Goal: Book appointment/travel/reservation

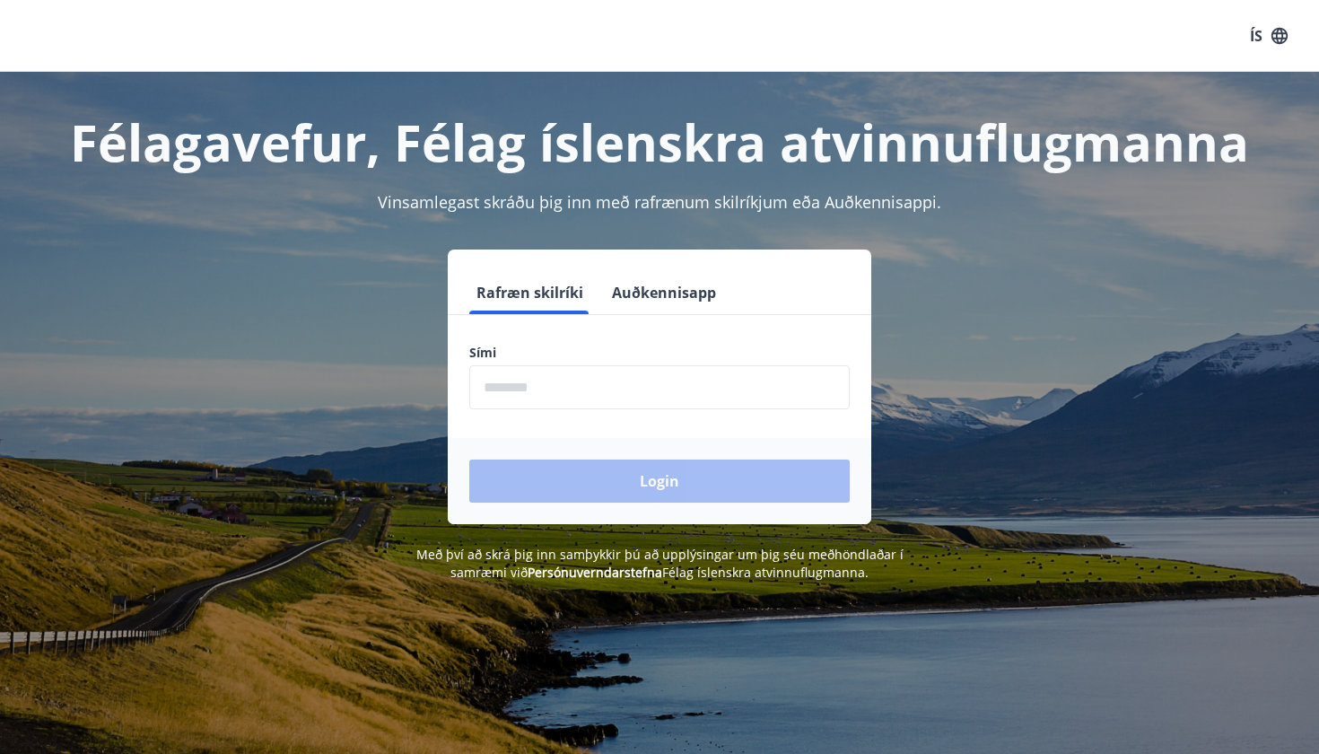
click at [726, 399] on input "phone" at bounding box center [659, 387] width 380 height 44
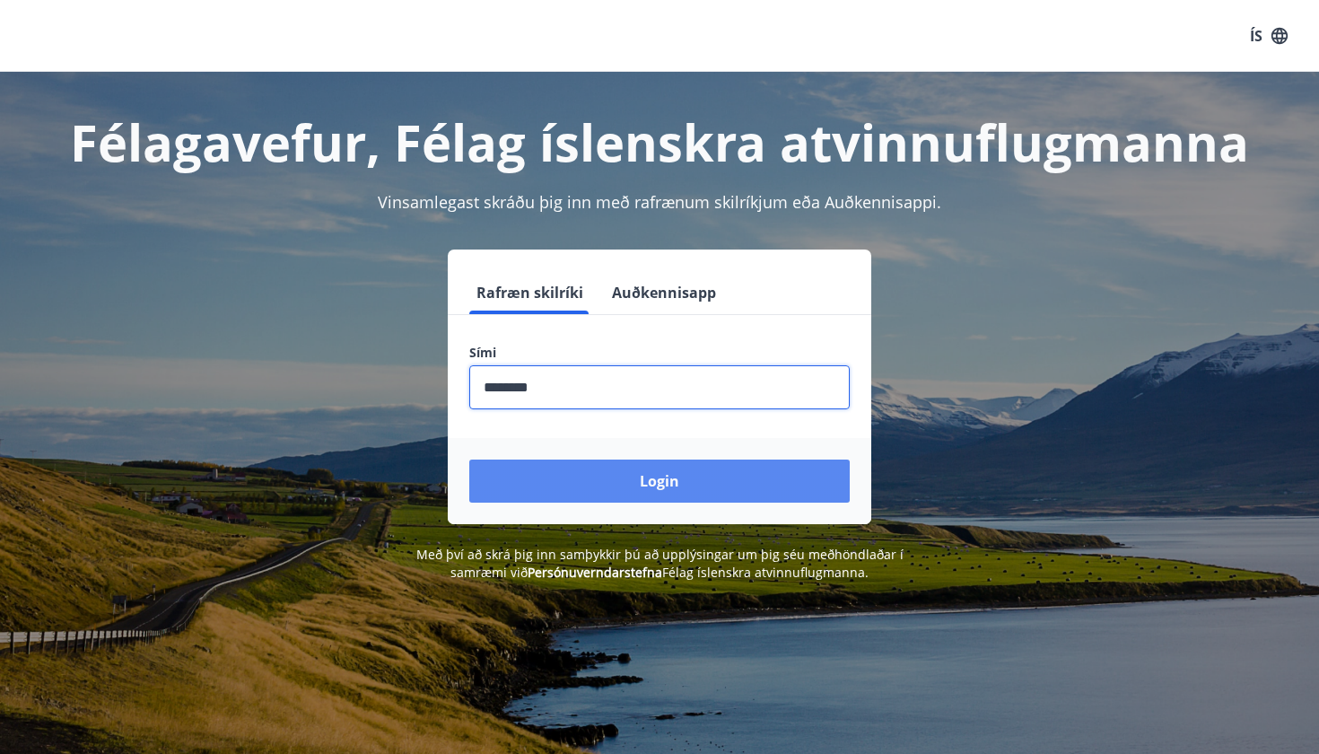
type input "********"
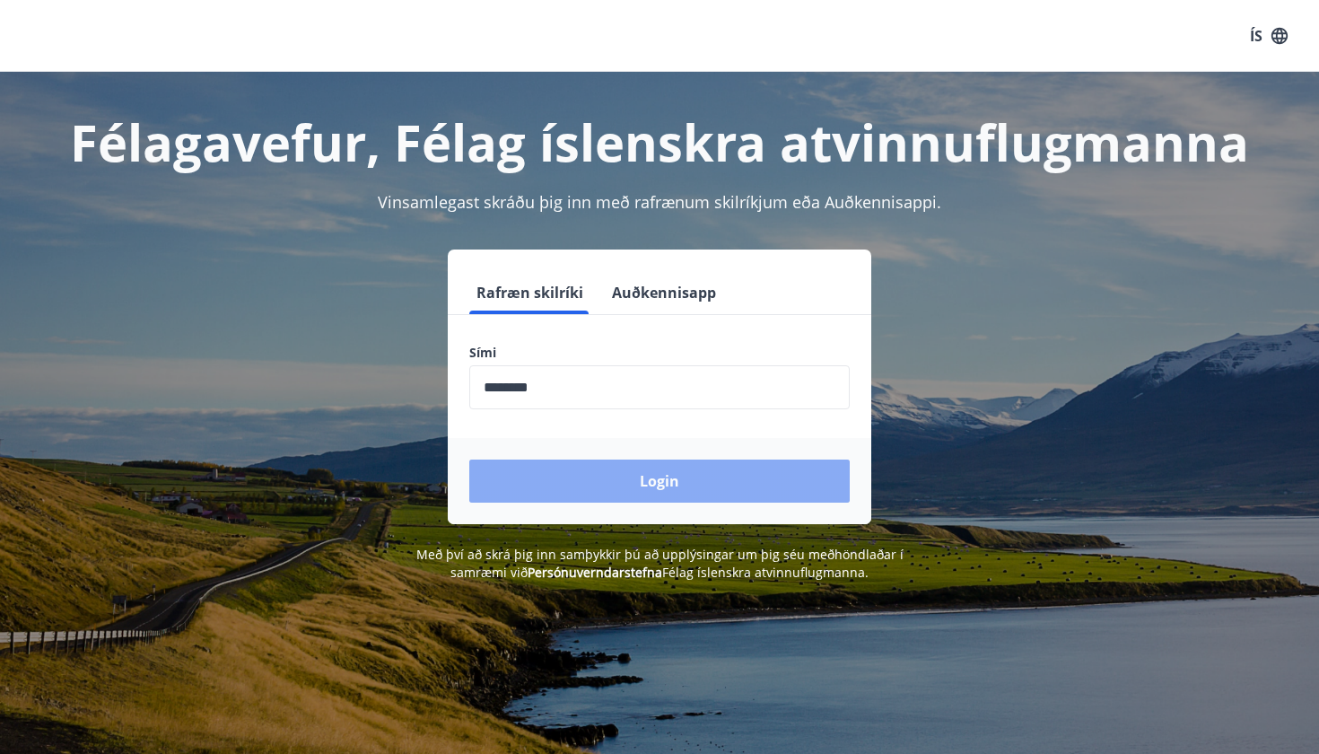
click at [709, 489] on button "Login" at bounding box center [659, 480] width 380 height 43
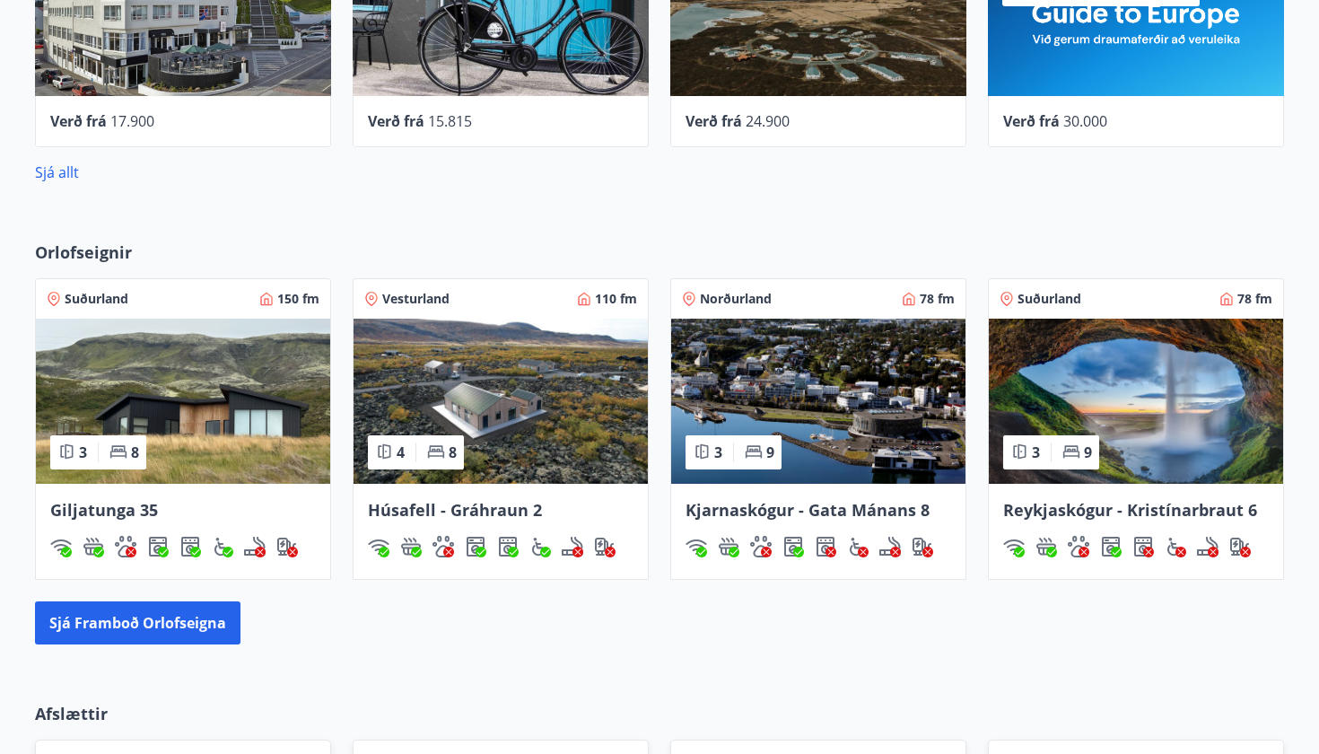
scroll to position [936, 0]
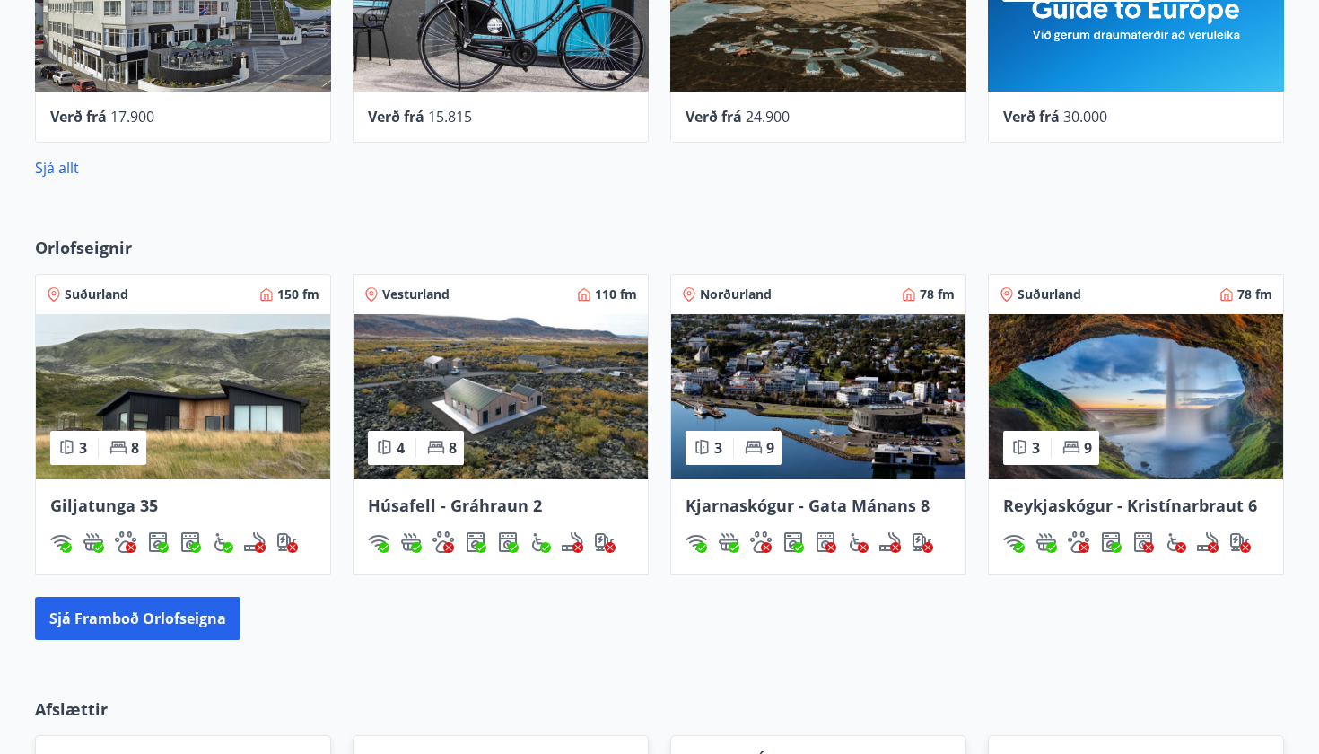
click at [221, 419] on img at bounding box center [183, 396] width 294 height 165
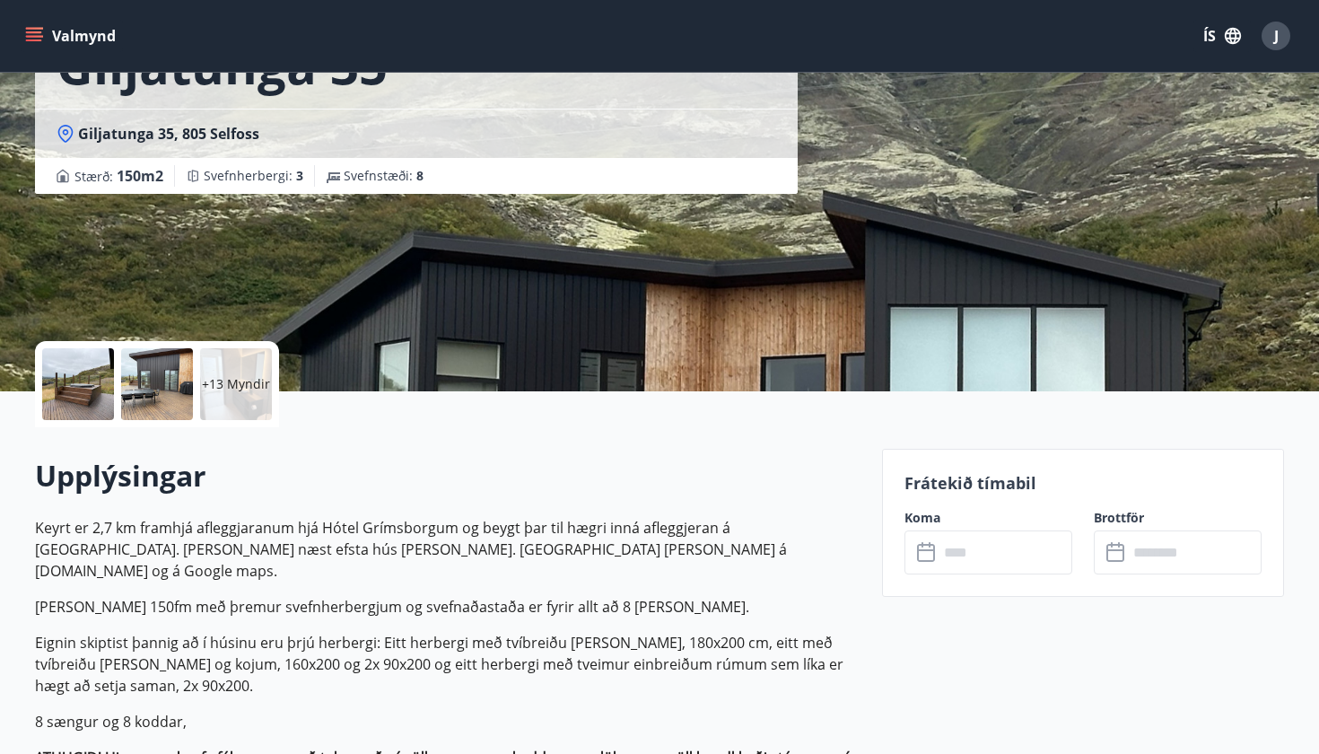
scroll to position [150, 0]
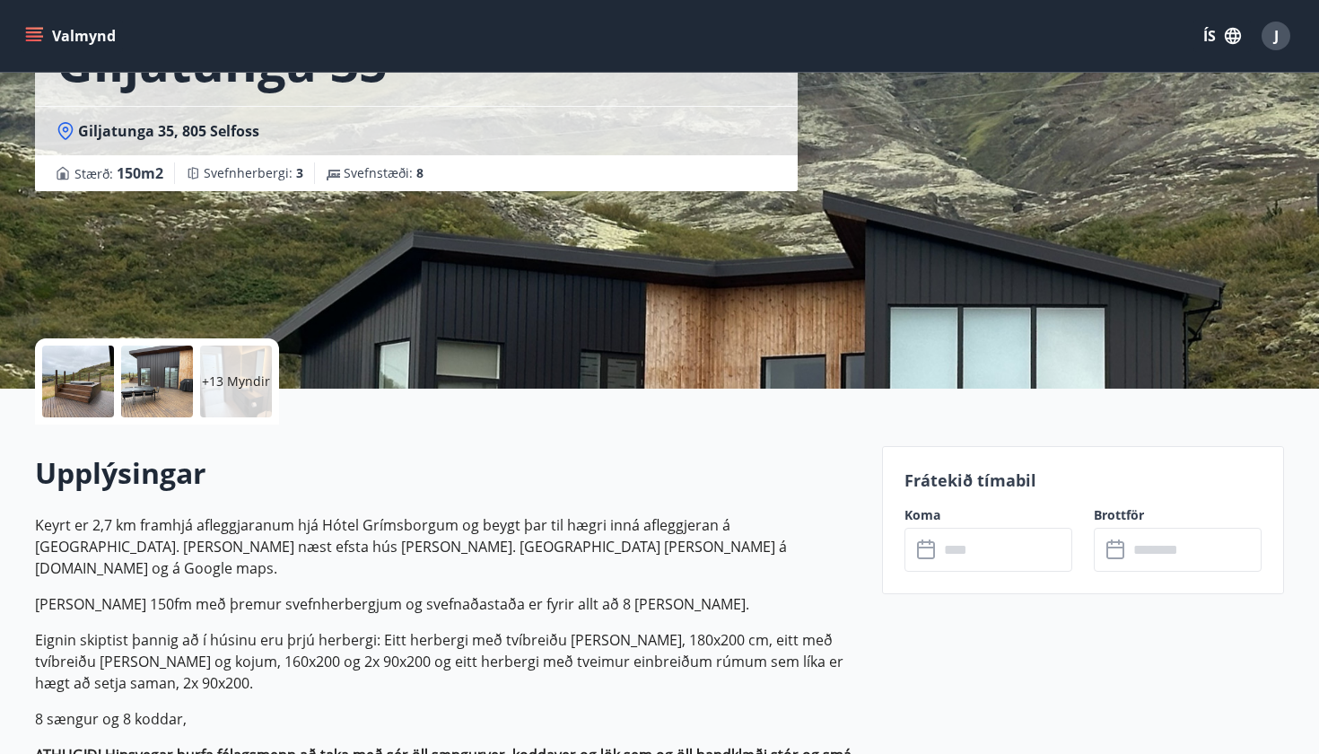
click at [974, 557] on input "text" at bounding box center [1006, 550] width 134 height 44
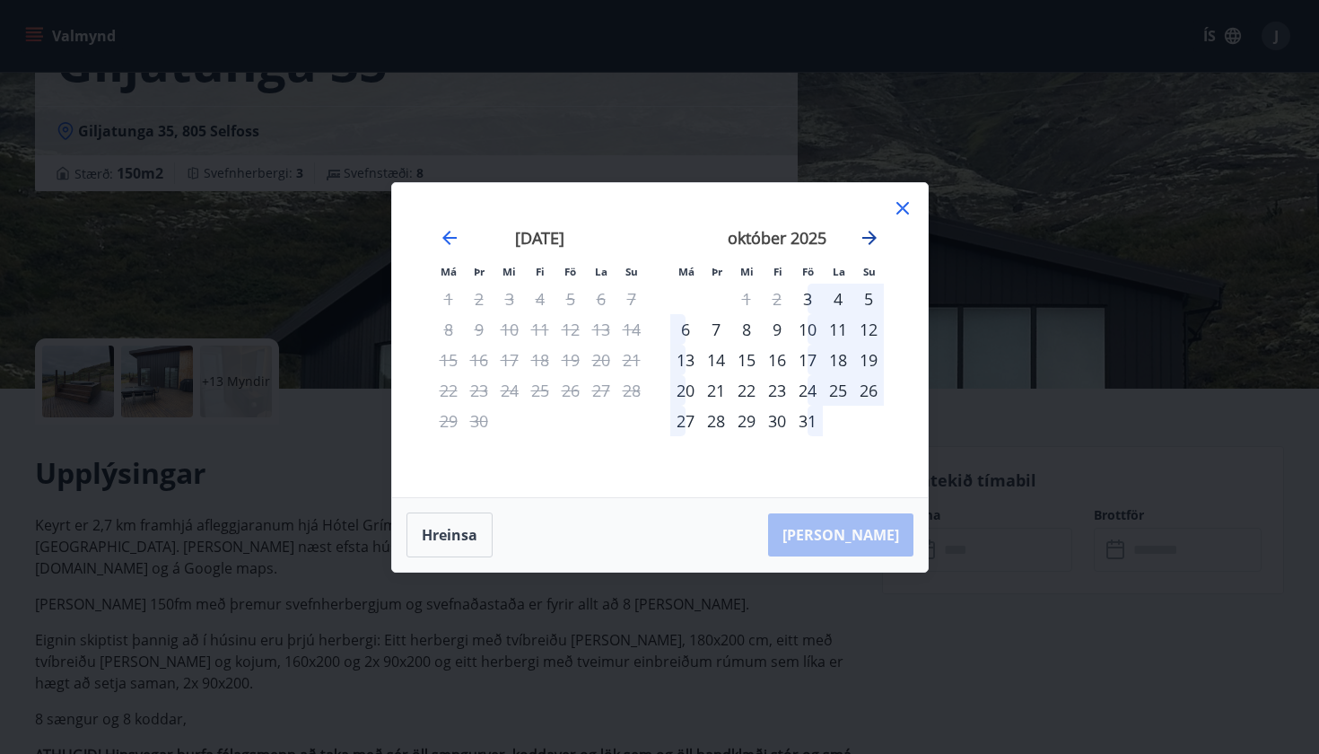
click at [863, 234] on icon "Move forward to switch to the next month." at bounding box center [870, 238] width 22 height 22
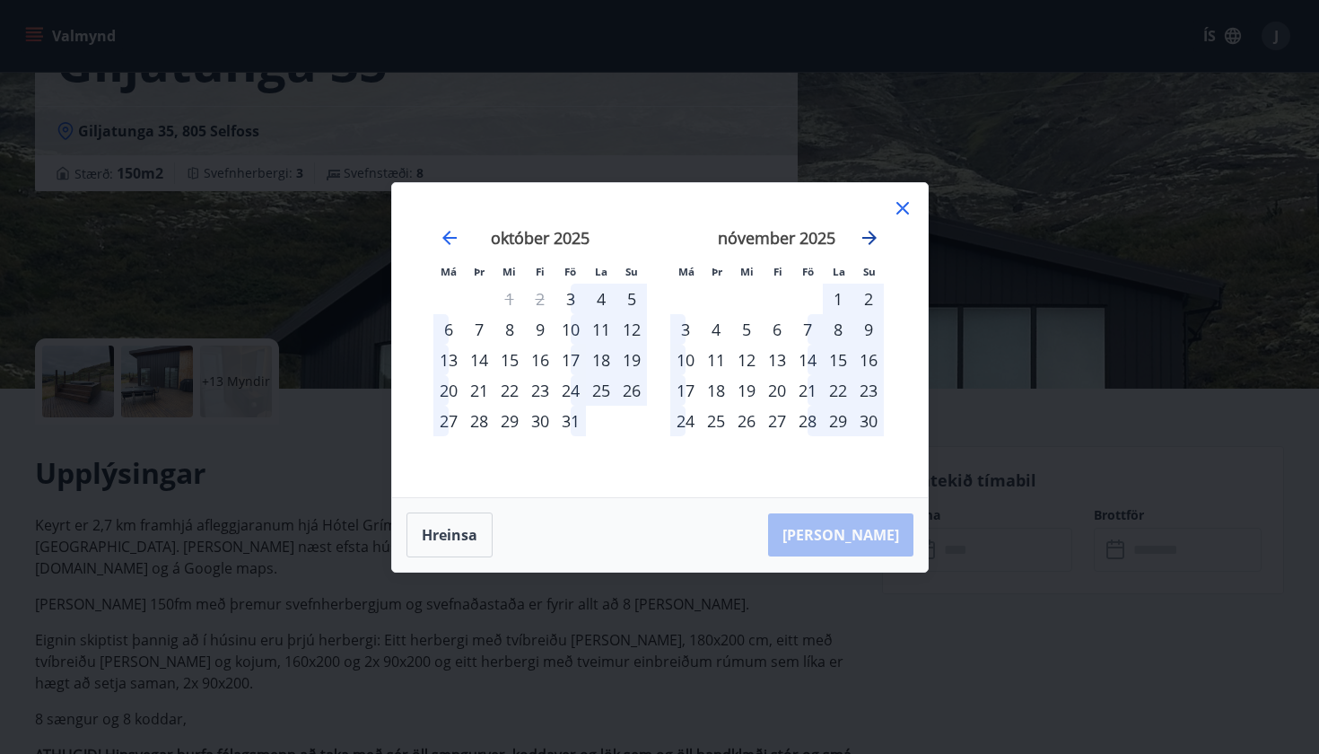
click at [867, 240] on icon "Move forward to switch to the next month." at bounding box center [870, 238] width 22 height 22
click at [806, 362] on div "19" at bounding box center [807, 360] width 31 height 31
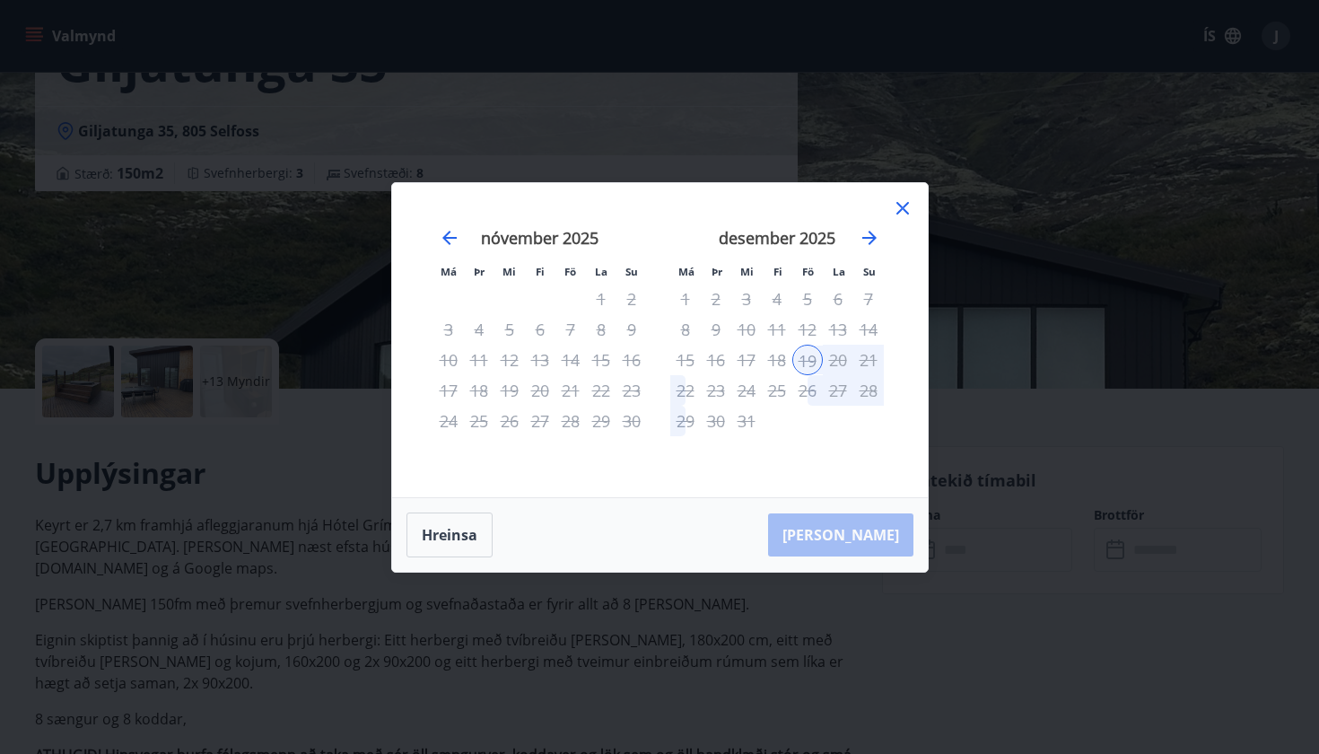
click at [838, 357] on div "20" at bounding box center [838, 360] width 31 height 31
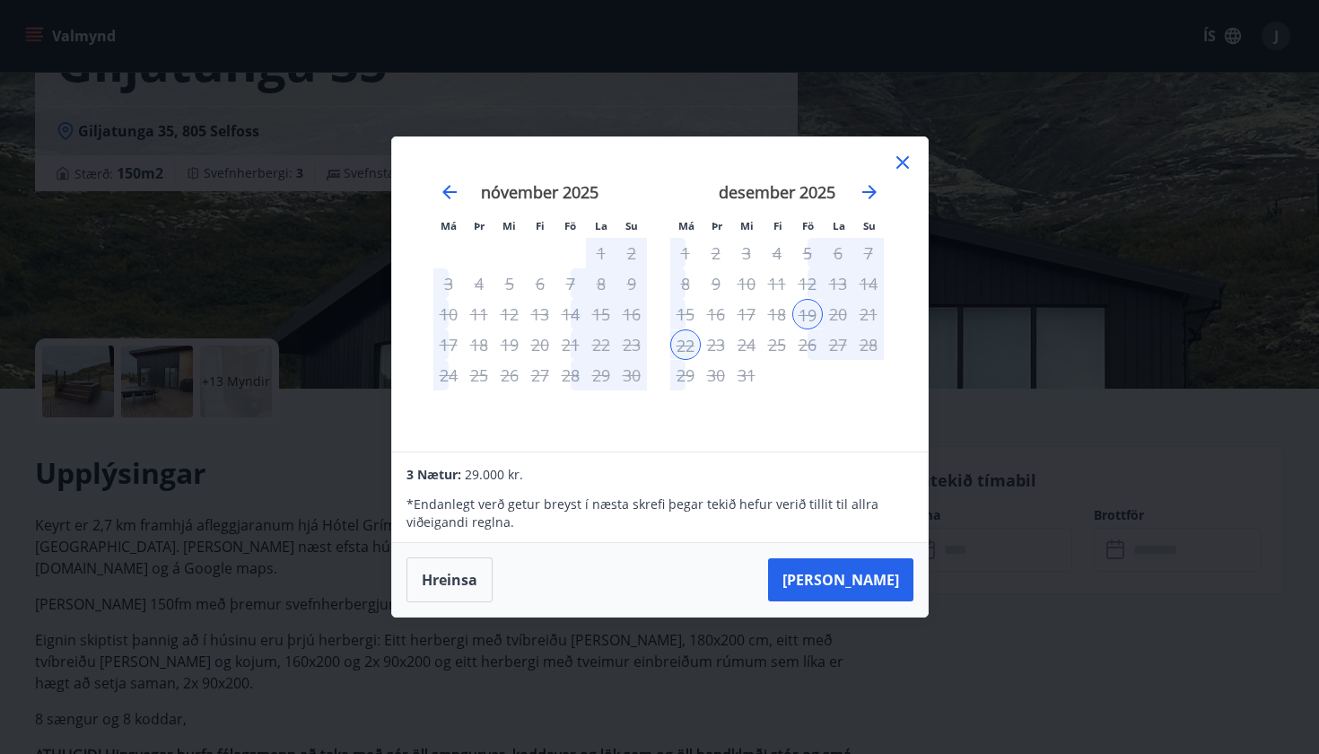
click at [906, 158] on icon at bounding box center [902, 162] width 13 height 13
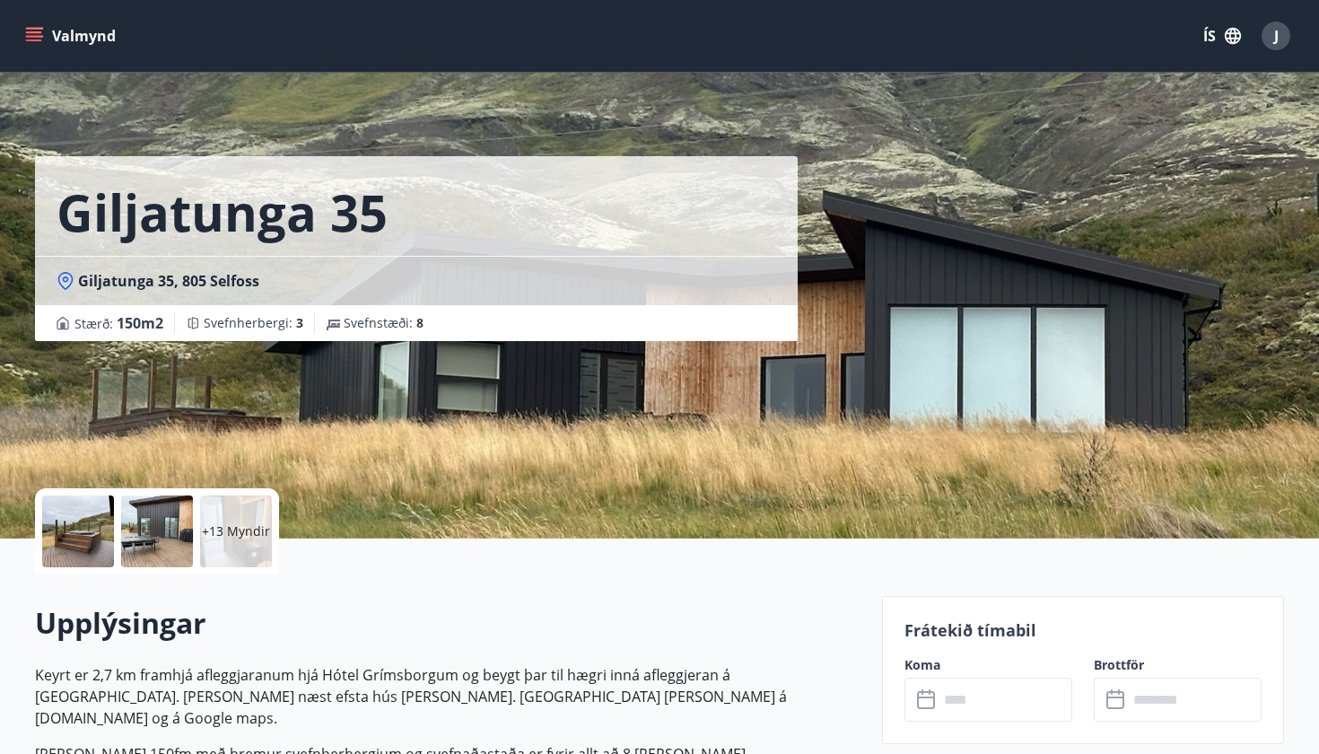
click at [1000, 695] on input "text" at bounding box center [1006, 699] width 134 height 44
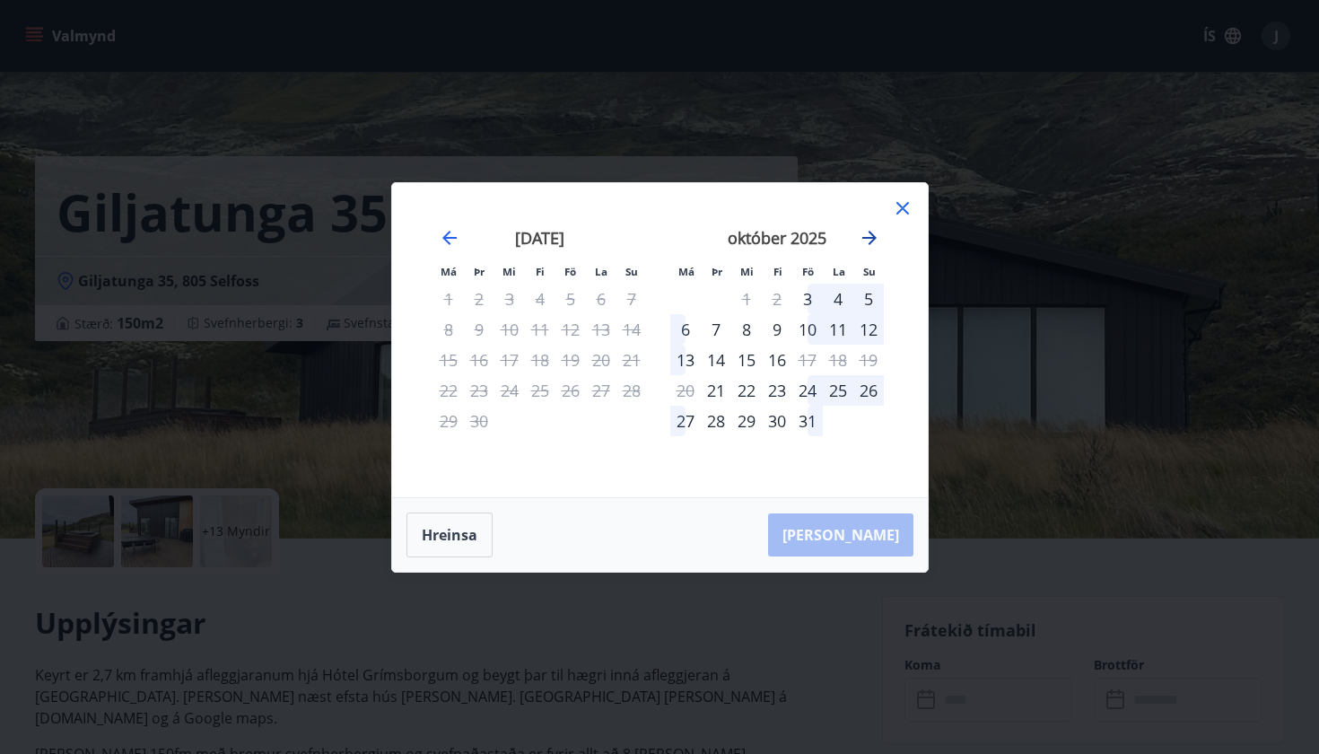
click at [871, 235] on icon "Move forward to switch to the next month." at bounding box center [870, 238] width 22 height 22
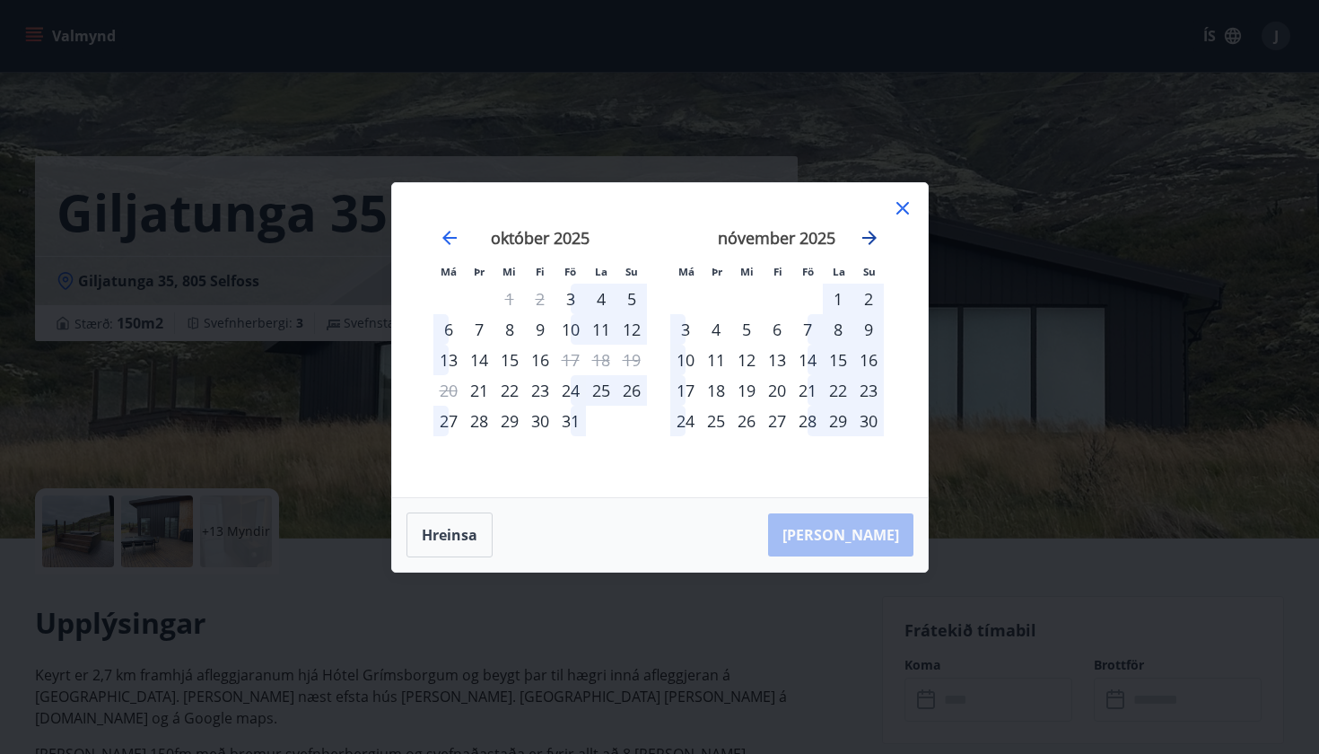
click at [871, 235] on icon "Move forward to switch to the next month." at bounding box center [870, 238] width 22 height 22
click at [808, 359] on div "19" at bounding box center [807, 360] width 31 height 31
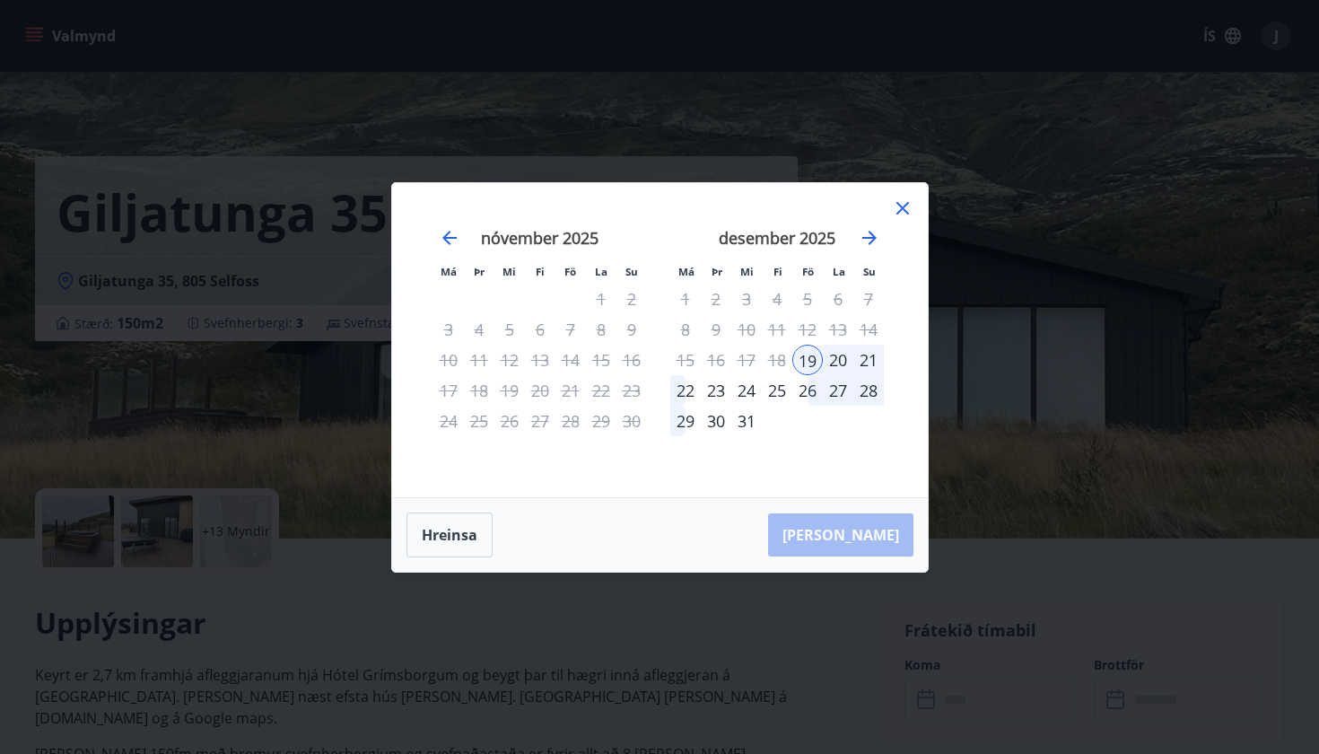
click at [870, 359] on div "21" at bounding box center [868, 360] width 31 height 31
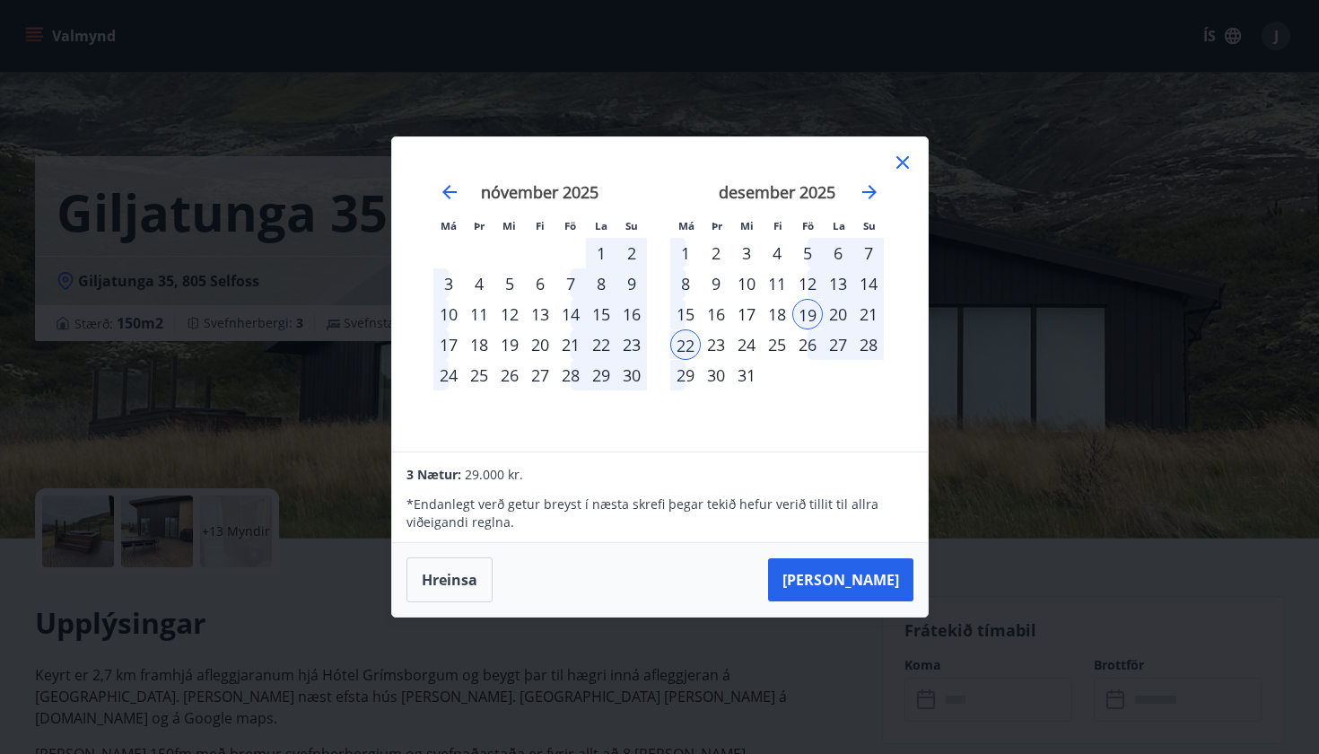
click at [867, 310] on div "21" at bounding box center [868, 314] width 31 height 31
click at [887, 581] on button "[PERSON_NAME]" at bounding box center [840, 579] width 145 height 43
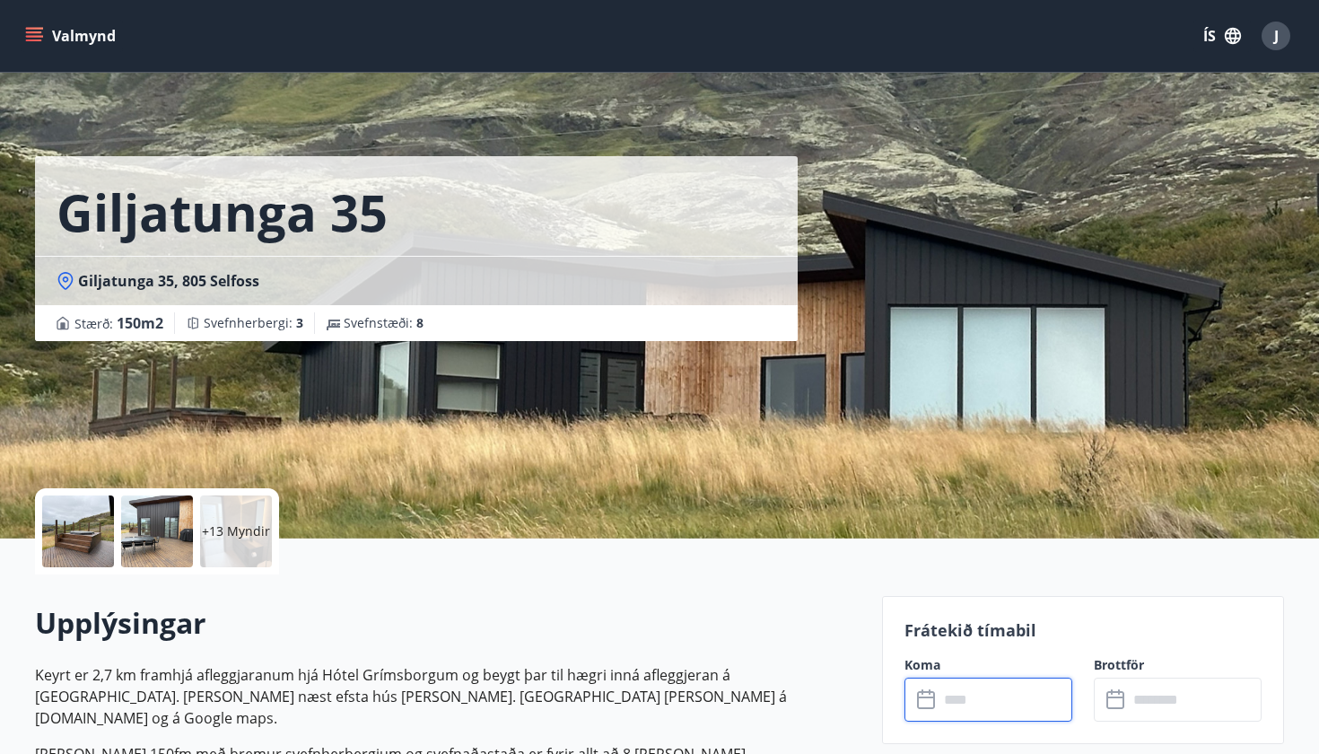
type input "******"
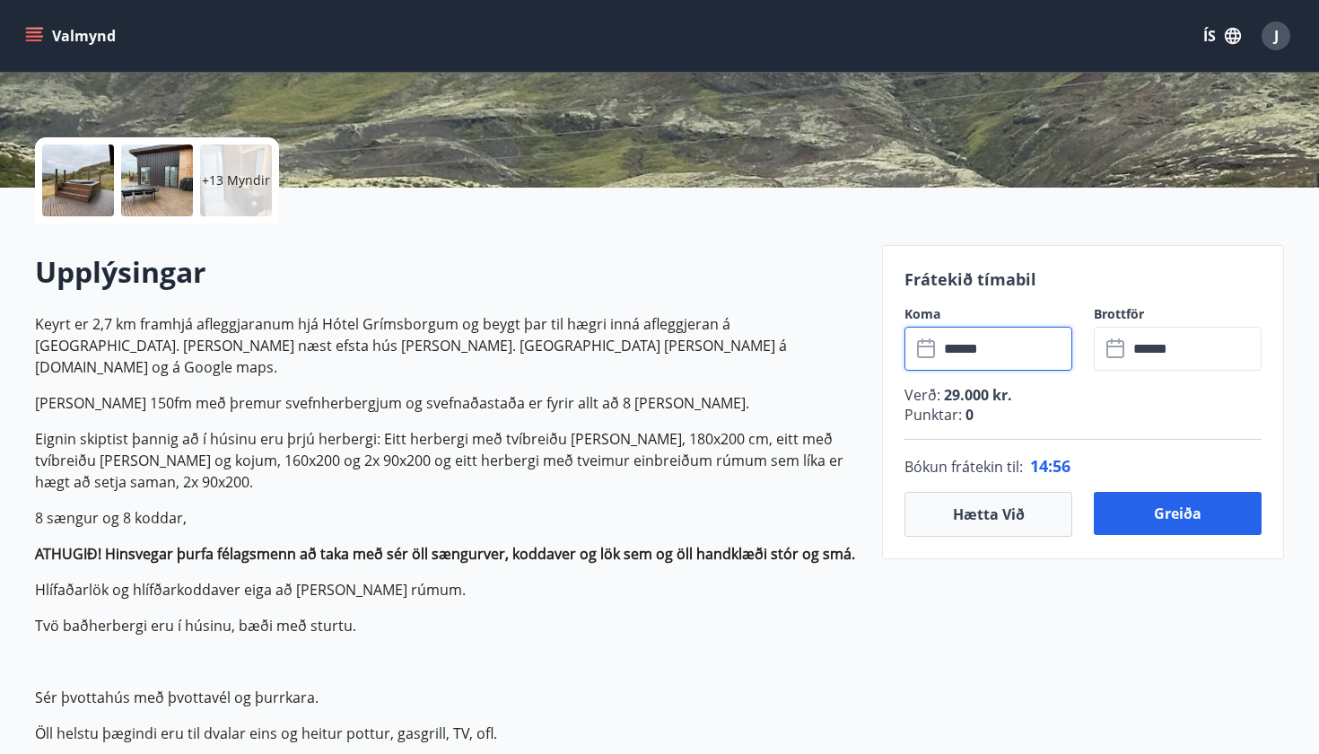
scroll to position [354, 0]
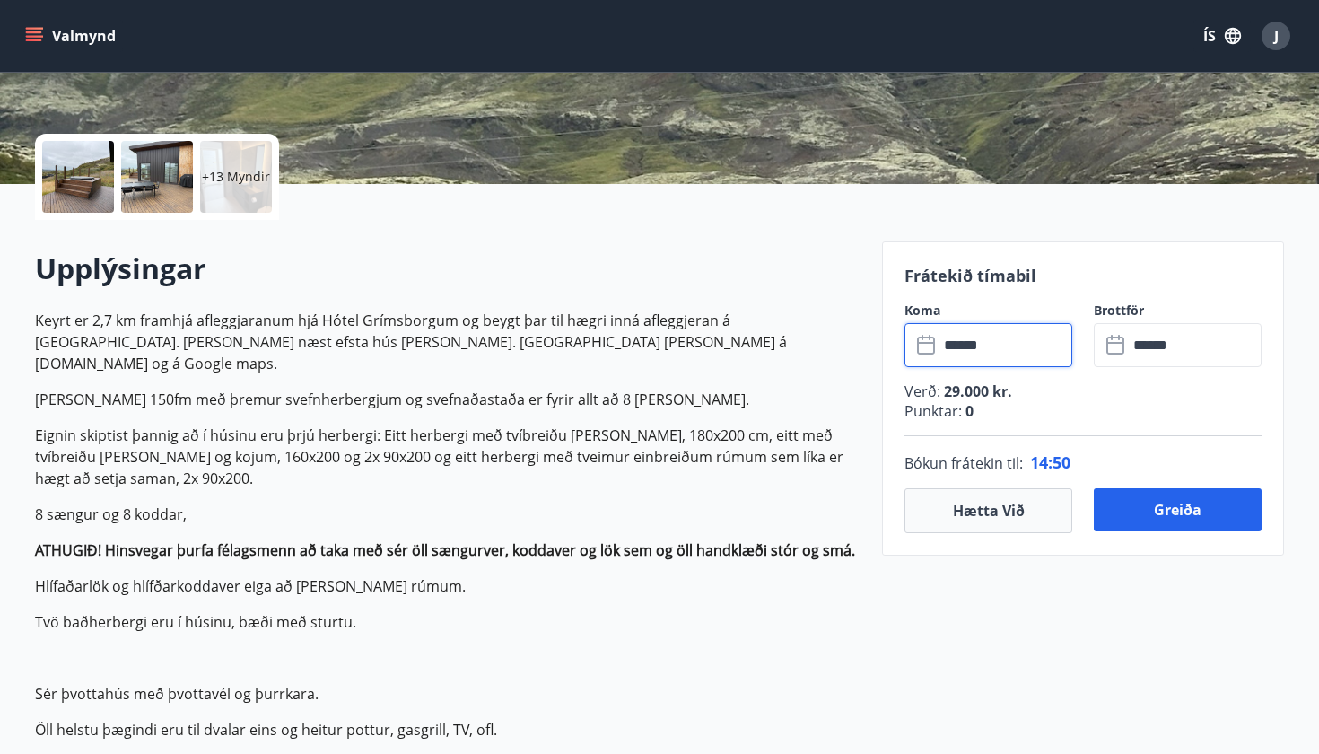
click at [1009, 350] on input "******" at bounding box center [1006, 345] width 134 height 44
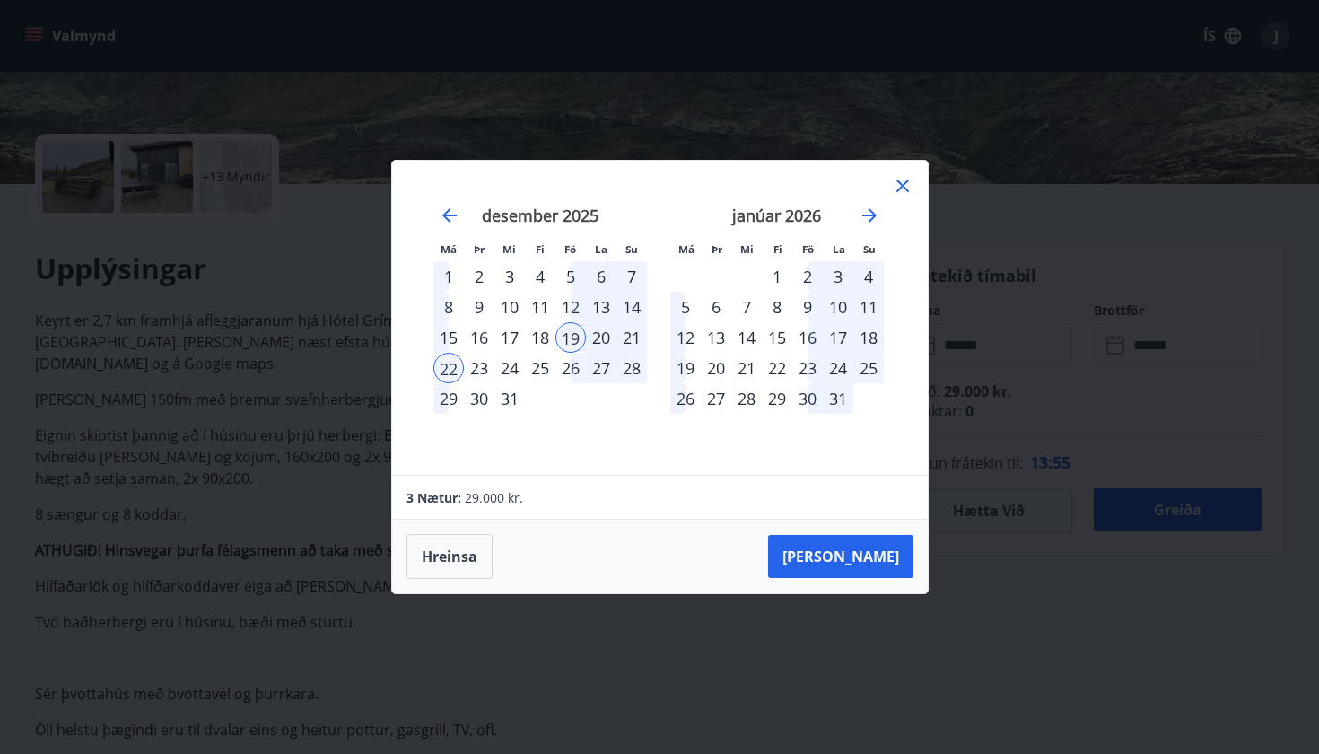
click at [901, 186] on icon at bounding box center [903, 186] width 22 height 22
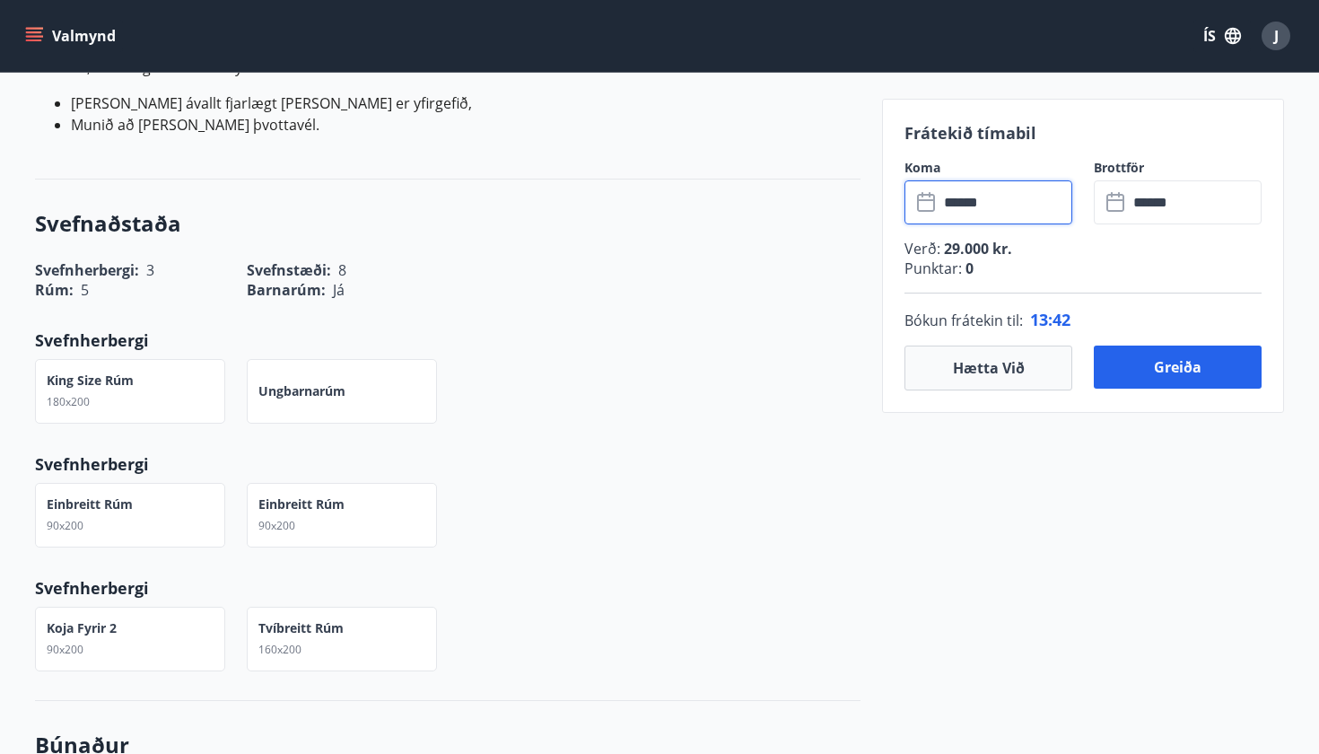
scroll to position [1130, 0]
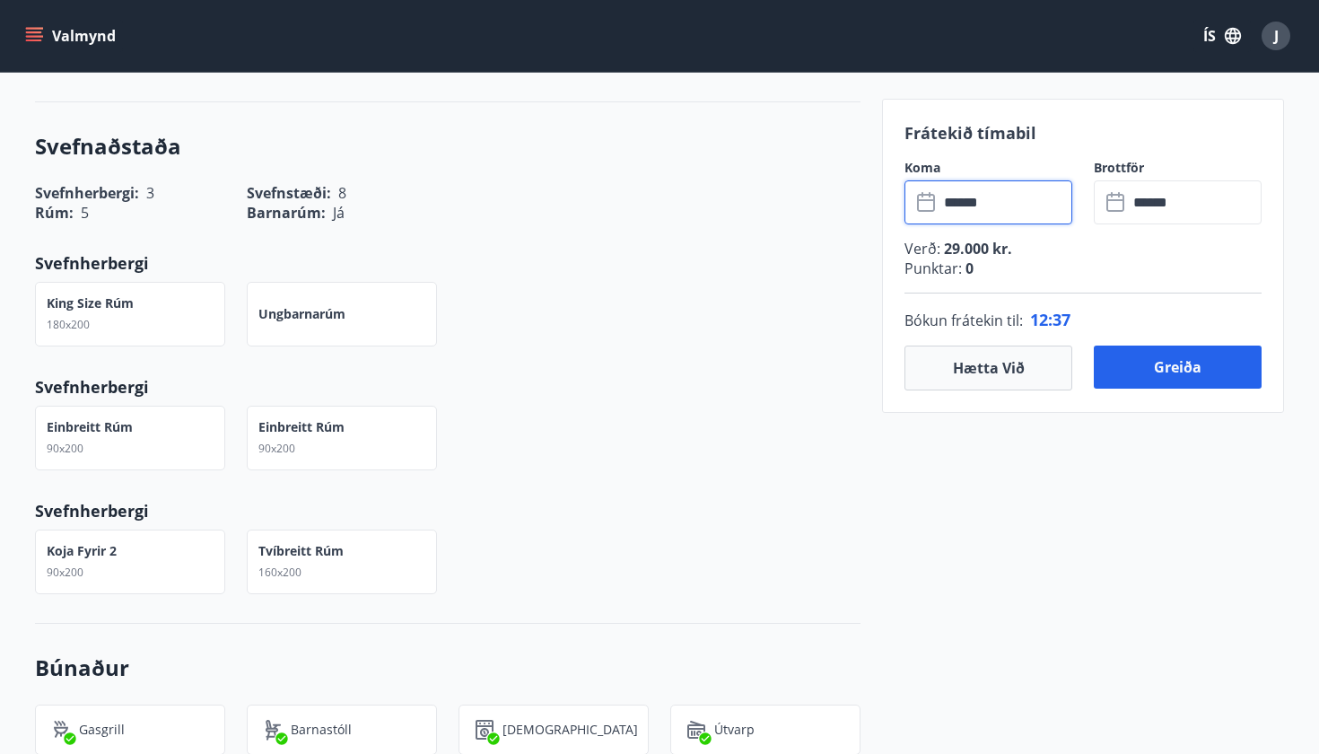
click at [963, 220] on input "******" at bounding box center [1006, 202] width 134 height 44
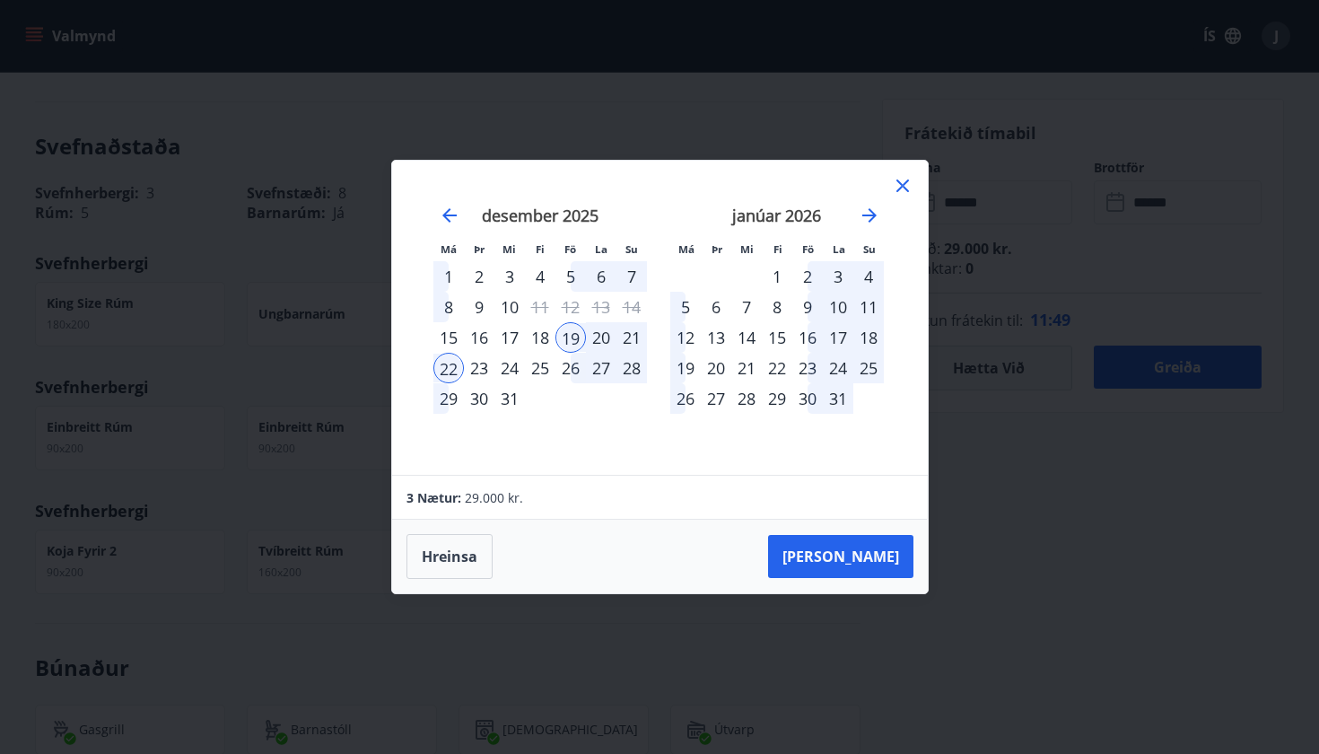
click at [812, 267] on div "2" at bounding box center [807, 276] width 31 height 31
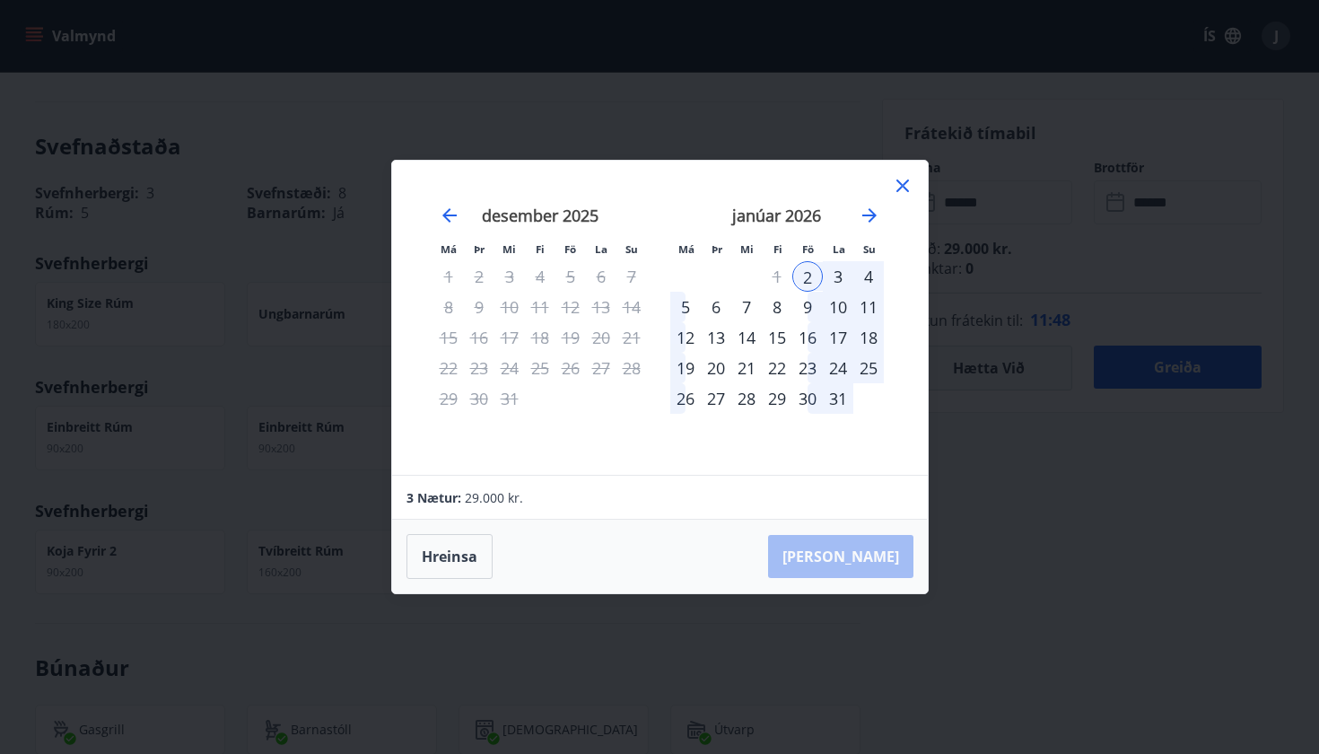
click at [876, 282] on div "4" at bounding box center [868, 276] width 31 height 31
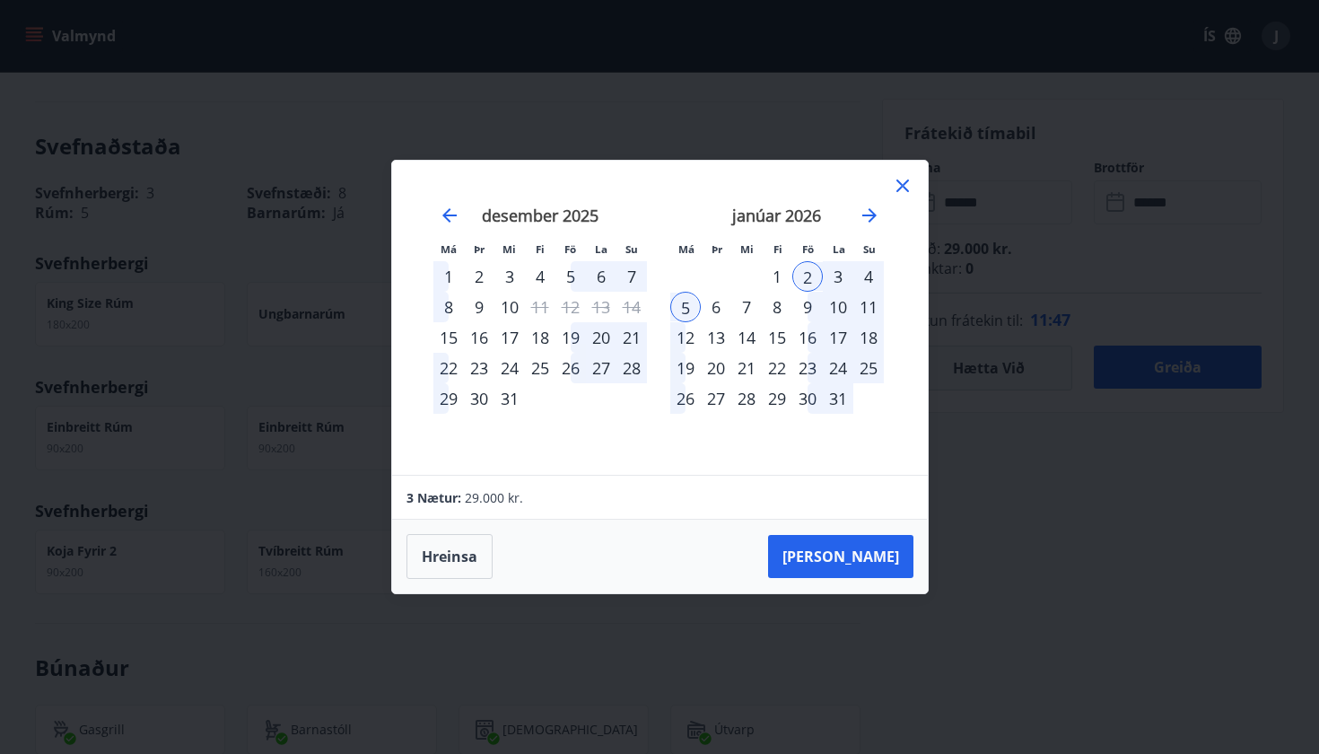
click at [865, 275] on div "4" at bounding box center [868, 276] width 31 height 31
click at [878, 571] on button "[PERSON_NAME]" at bounding box center [840, 556] width 145 height 43
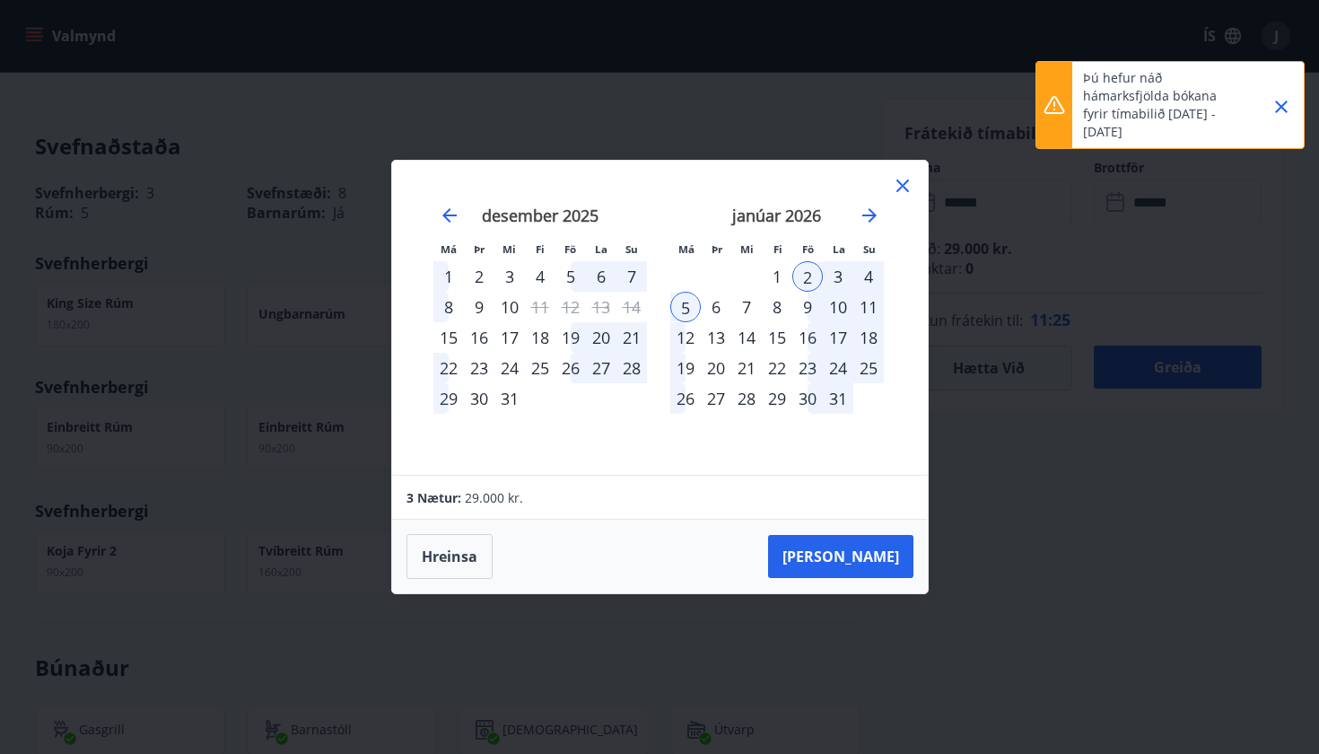
click at [903, 180] on icon at bounding box center [903, 186] width 22 height 22
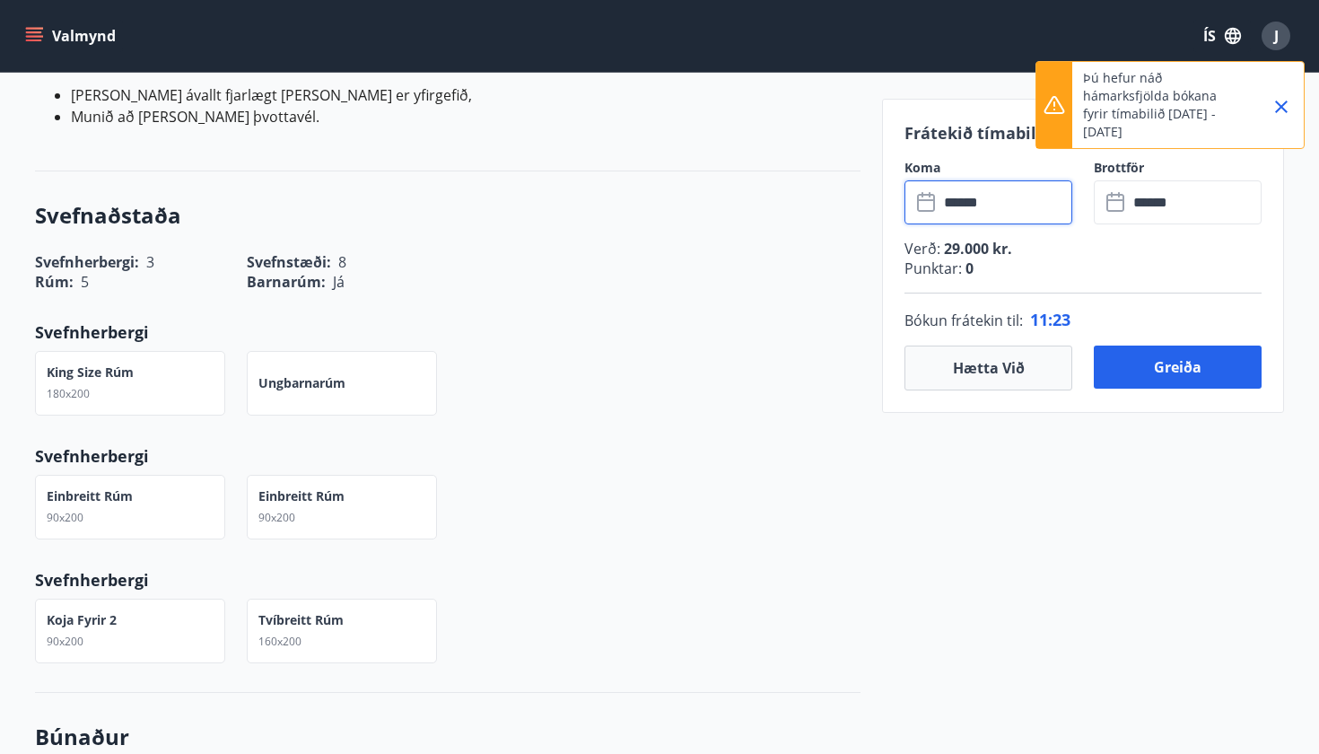
scroll to position [1061, 0]
click at [1004, 203] on input "******" at bounding box center [1006, 202] width 134 height 44
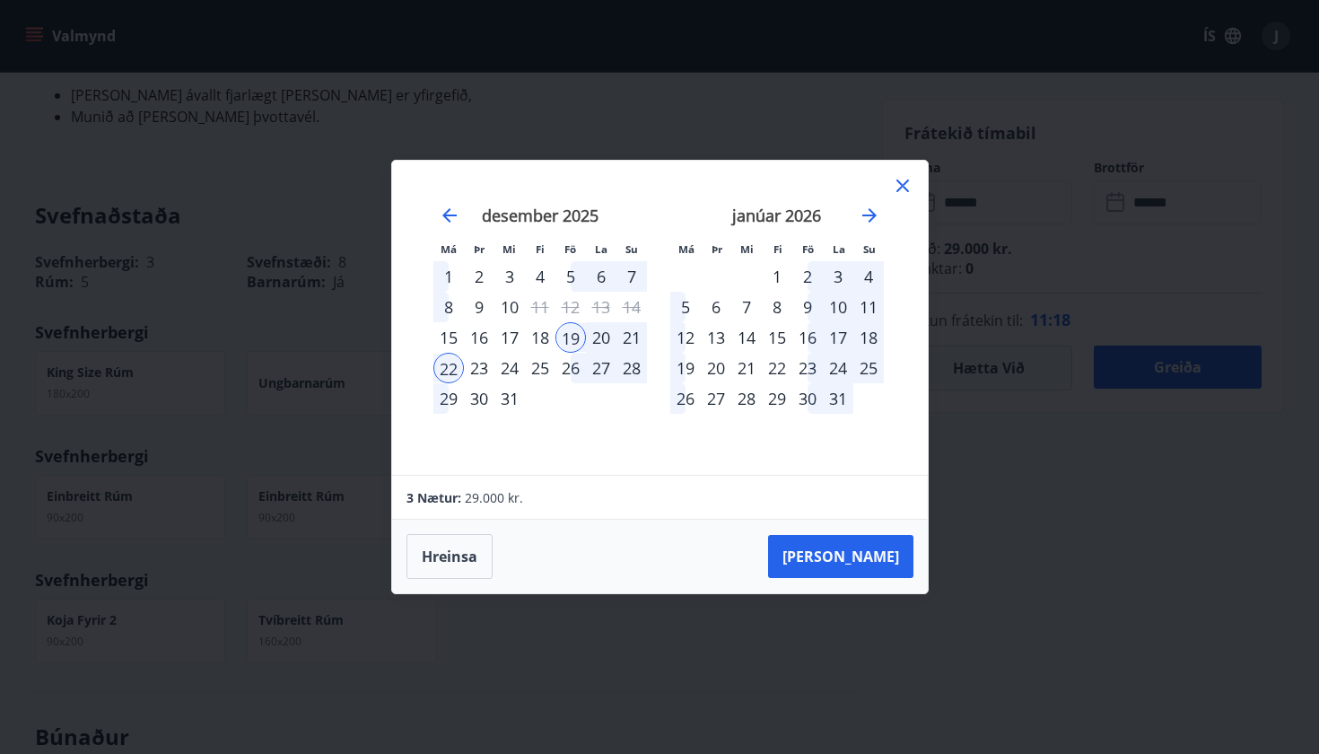
click at [806, 275] on div "2" at bounding box center [807, 276] width 31 height 31
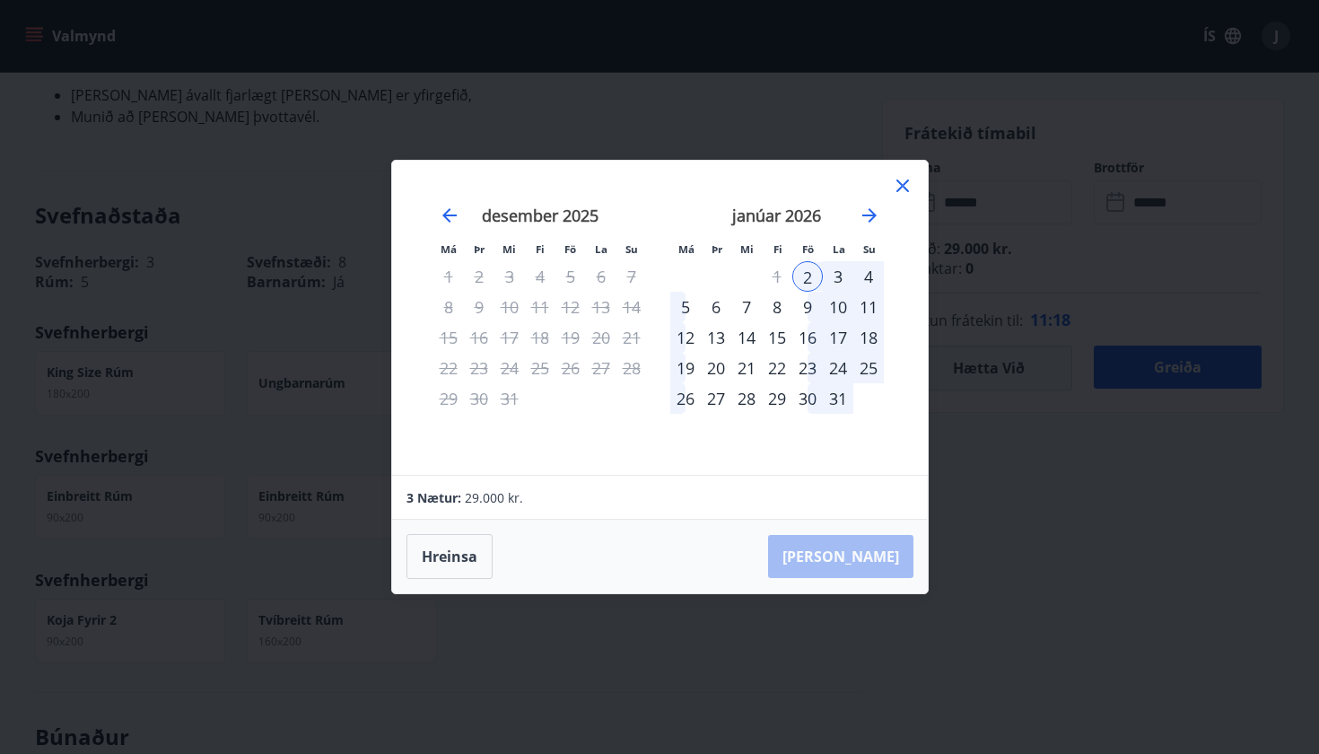
click at [866, 279] on div "4" at bounding box center [868, 276] width 31 height 31
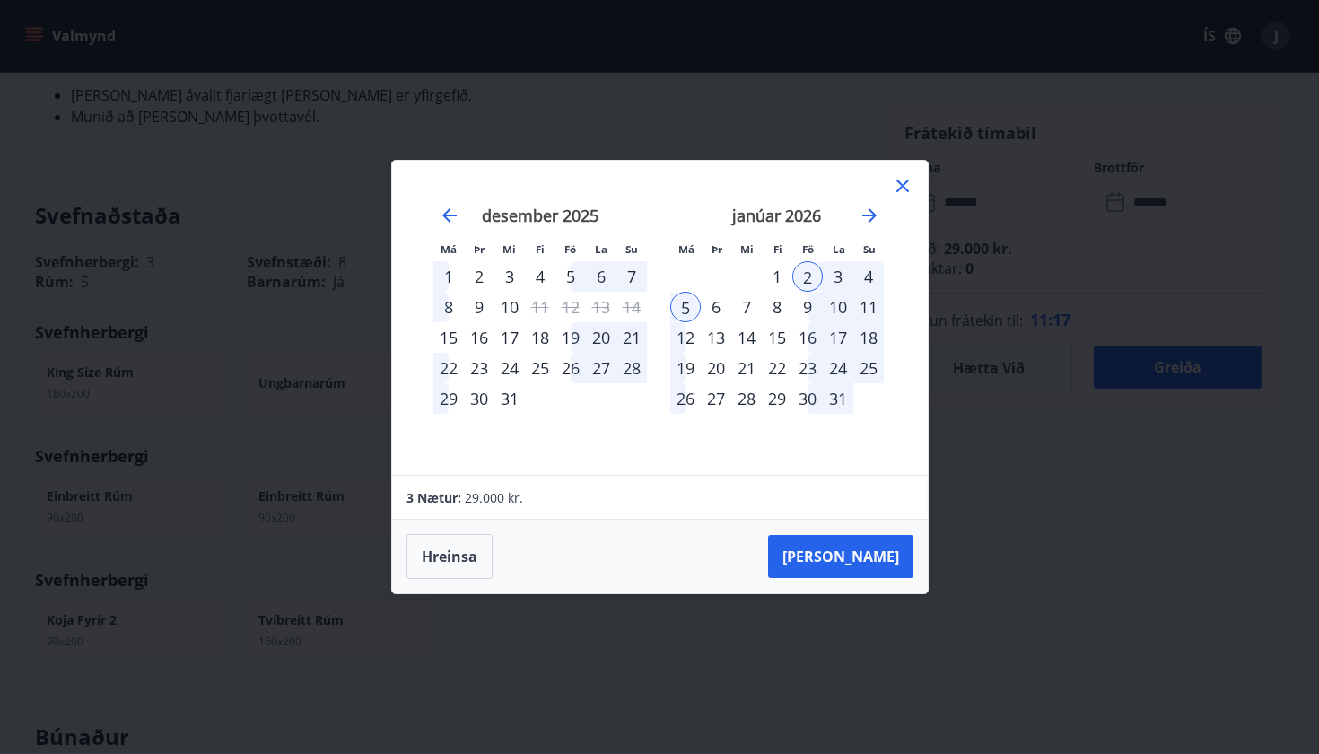
click at [867, 275] on div "4" at bounding box center [868, 276] width 31 height 31
click at [864, 557] on button "[PERSON_NAME]" at bounding box center [840, 556] width 145 height 43
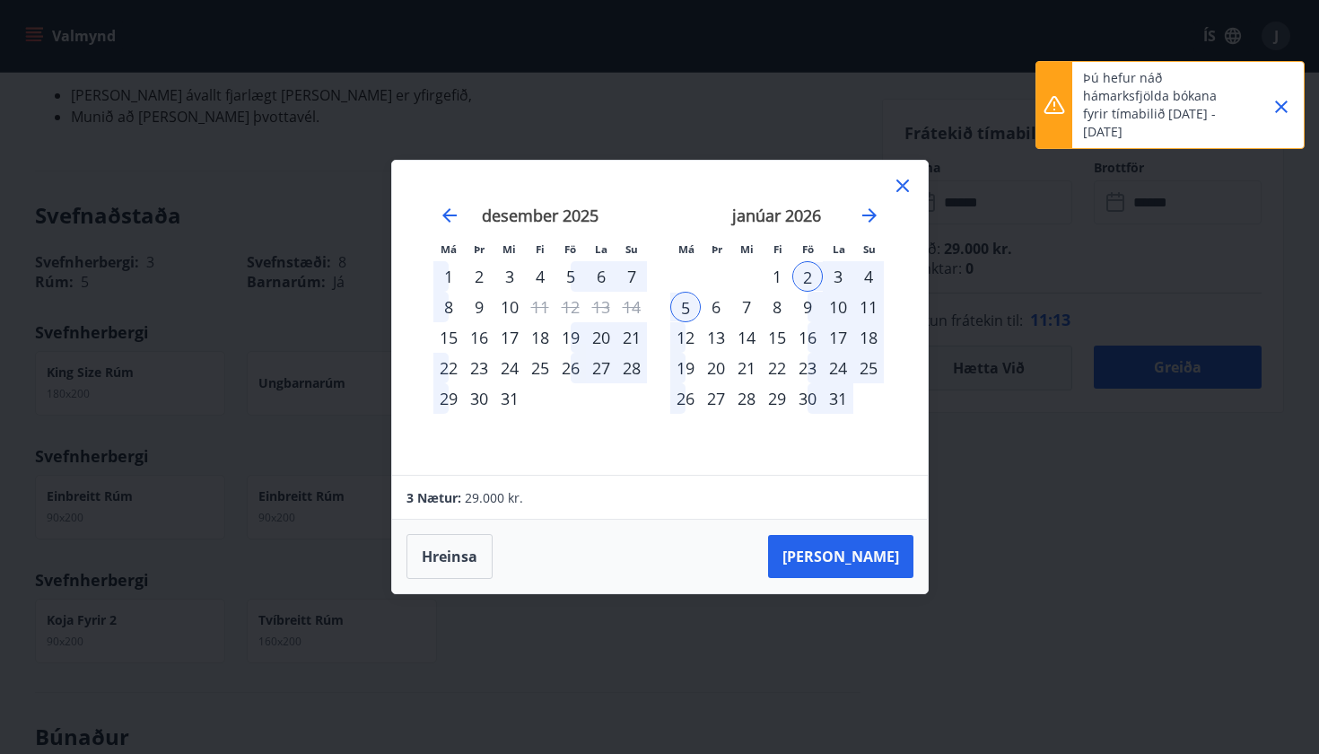
click at [897, 187] on icon at bounding box center [903, 186] width 22 height 22
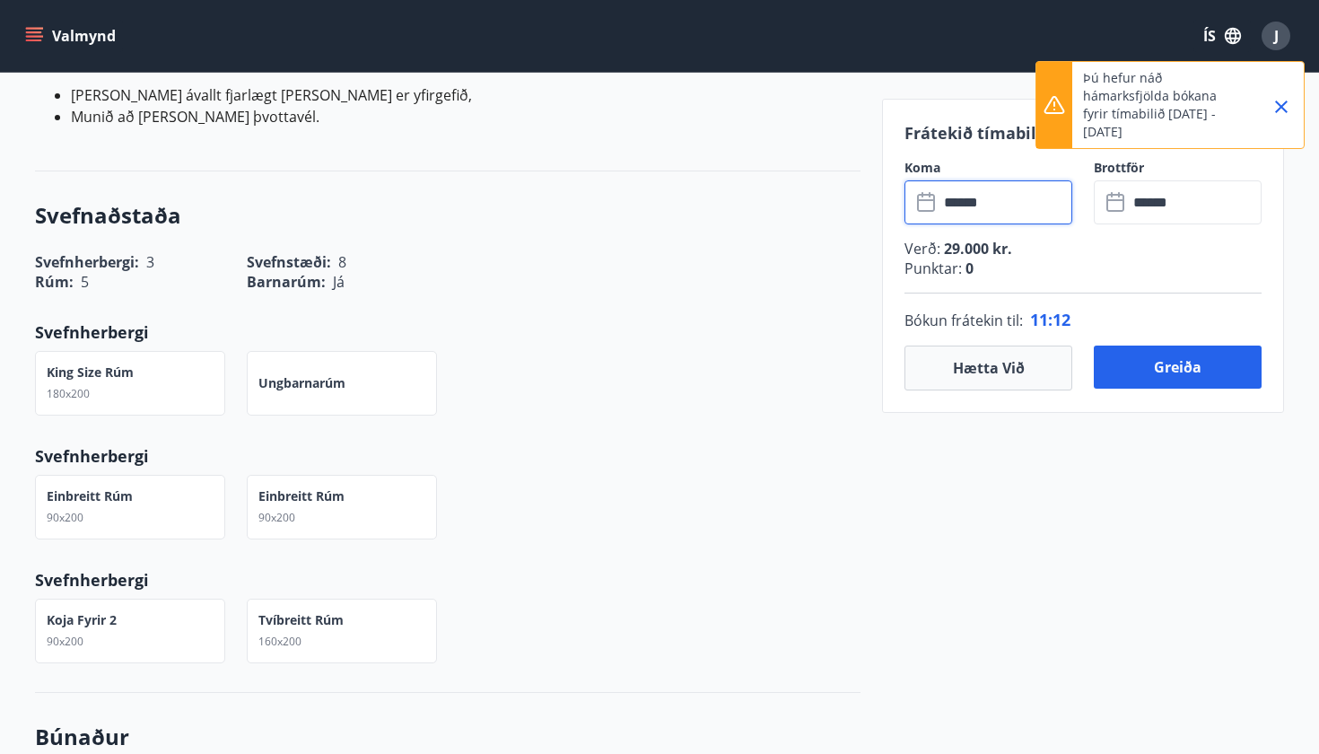
click at [963, 203] on input "******" at bounding box center [1006, 202] width 134 height 44
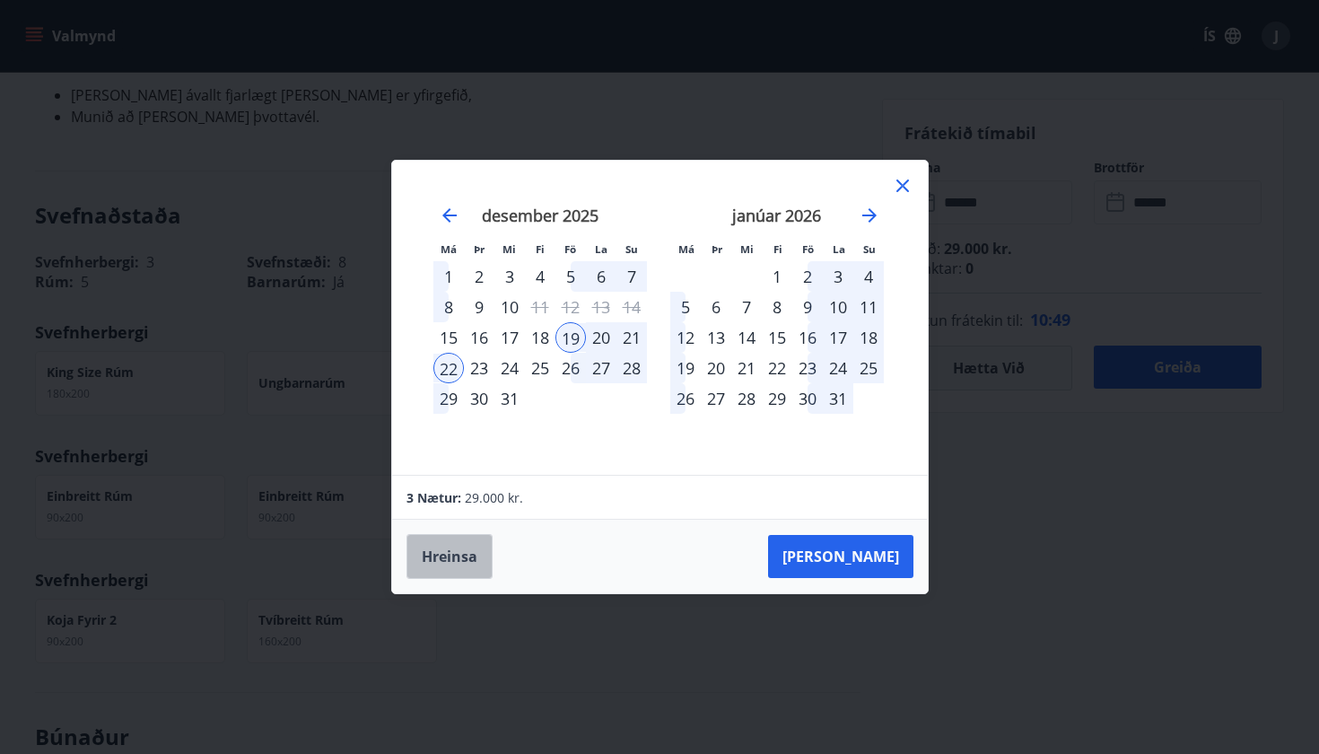
click at [459, 560] on button "Hreinsa" at bounding box center [449, 556] width 86 height 45
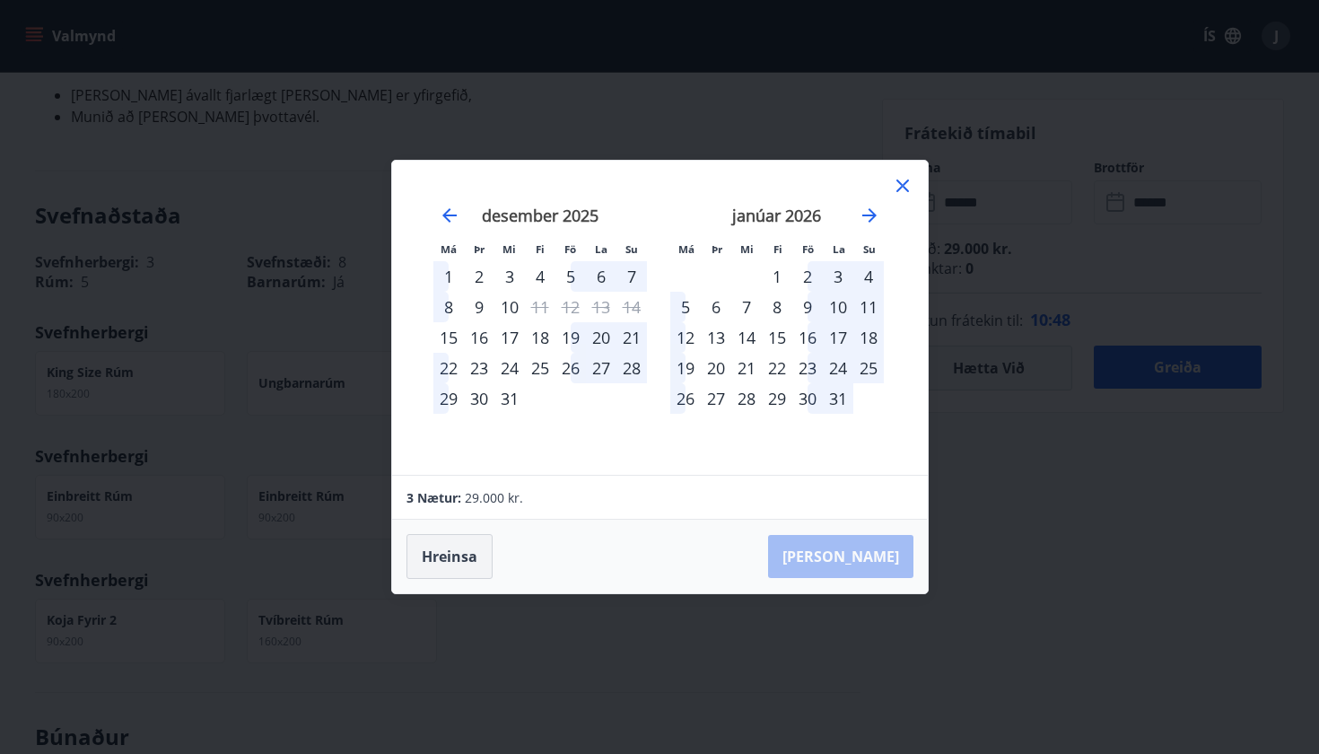
click at [464, 551] on button "Hreinsa" at bounding box center [449, 556] width 86 height 45
click at [871, 547] on div "[PERSON_NAME]" at bounding box center [660, 557] width 536 height 74
click at [904, 183] on icon at bounding box center [903, 186] width 22 height 22
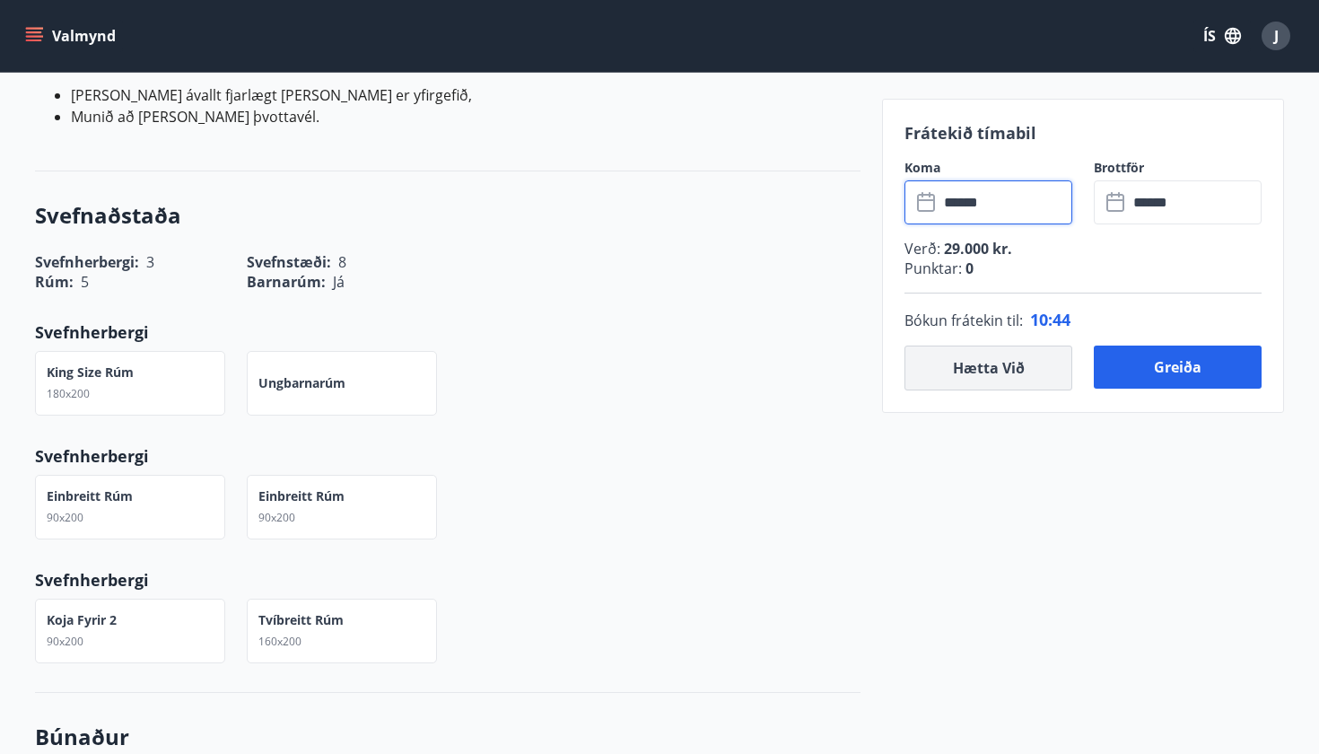
click at [987, 369] on button "Hætta við" at bounding box center [988, 367] width 168 height 45
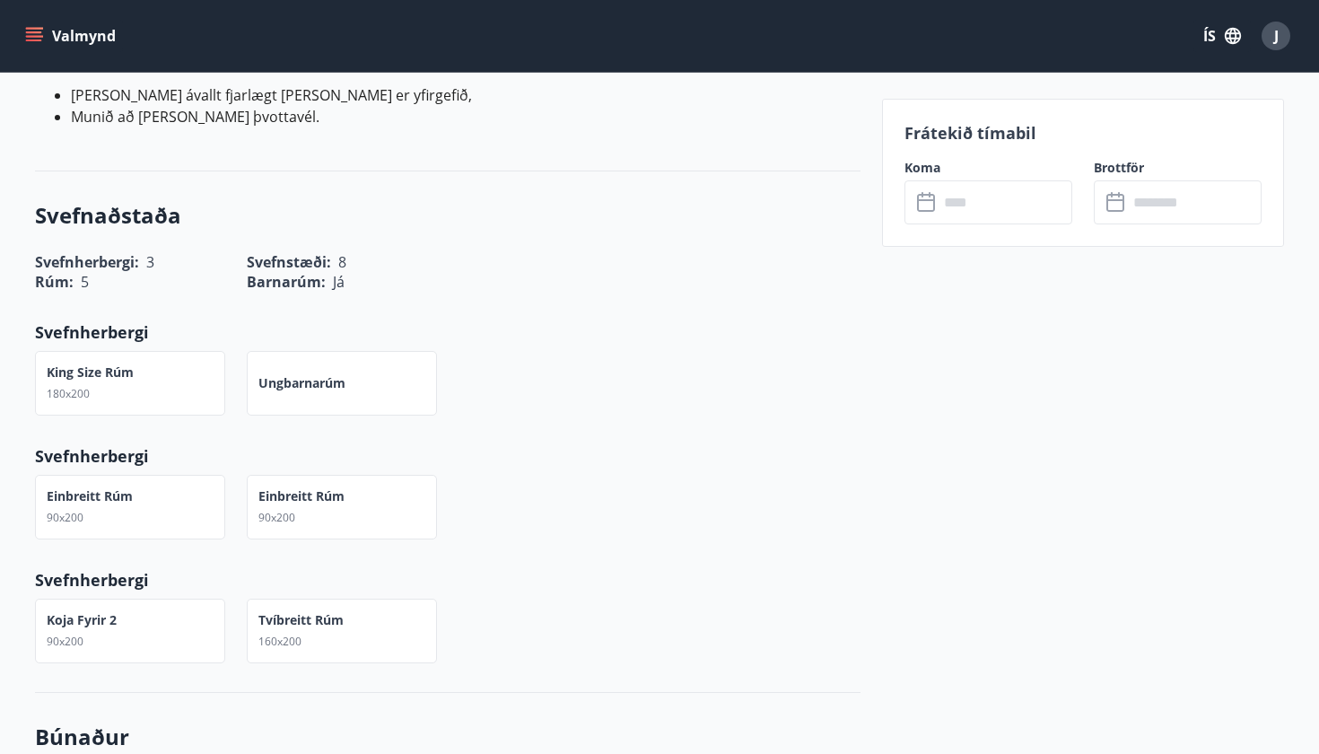
click at [992, 202] on input "text" at bounding box center [1006, 202] width 134 height 44
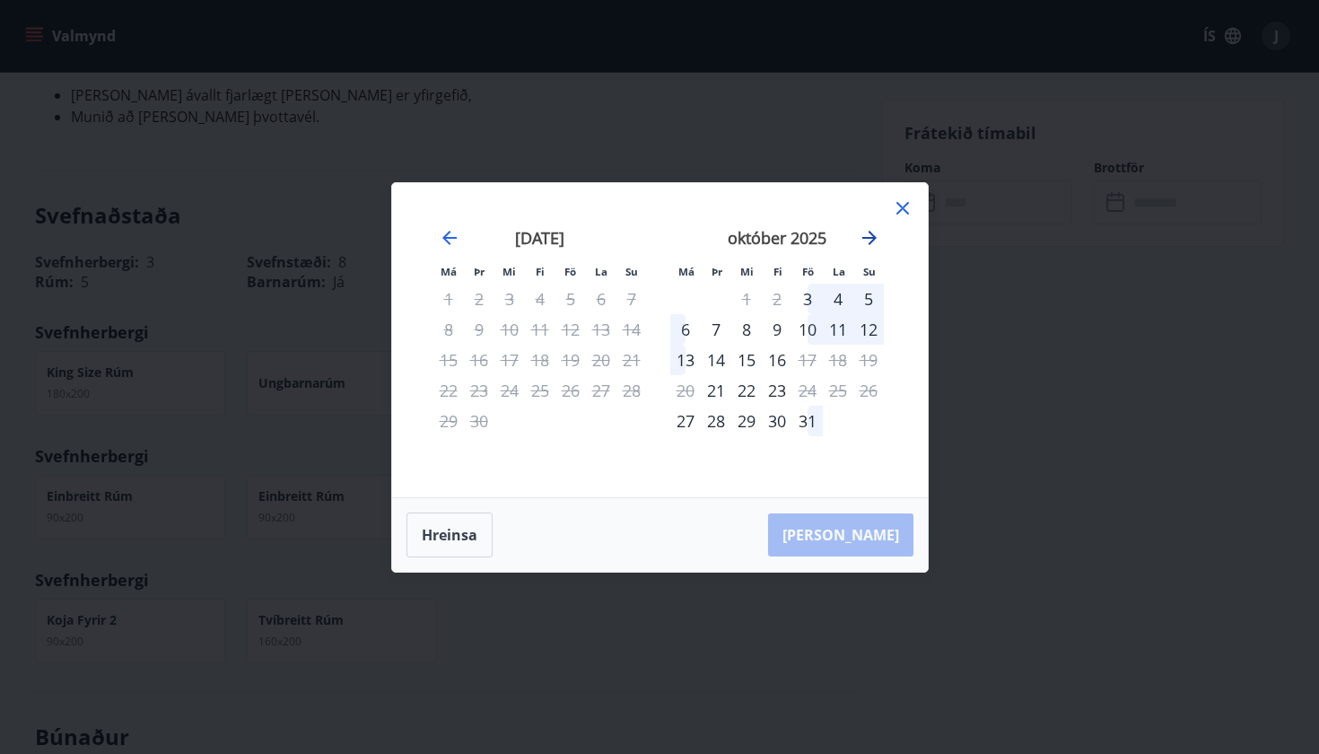
click at [878, 232] on icon "Move forward to switch to the next month." at bounding box center [870, 238] width 22 height 22
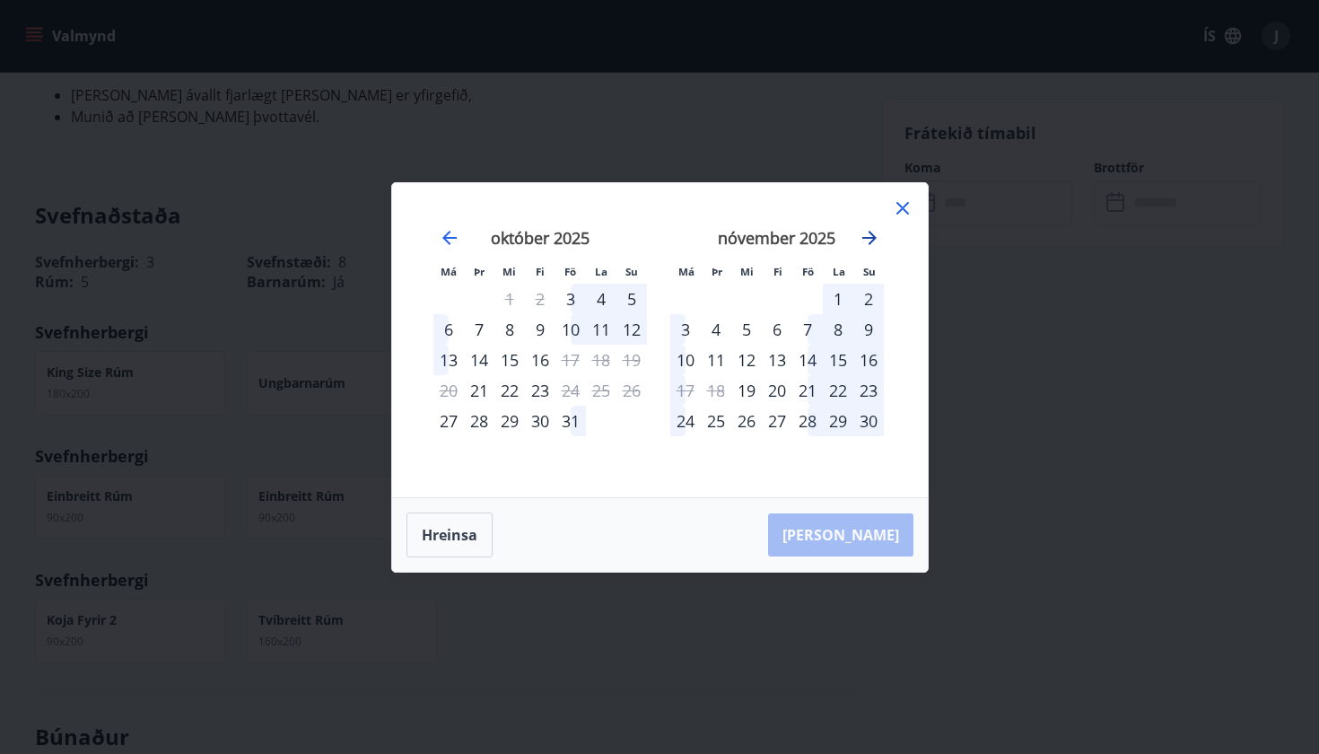
click at [878, 232] on icon "Move forward to switch to the next month." at bounding box center [870, 238] width 22 height 22
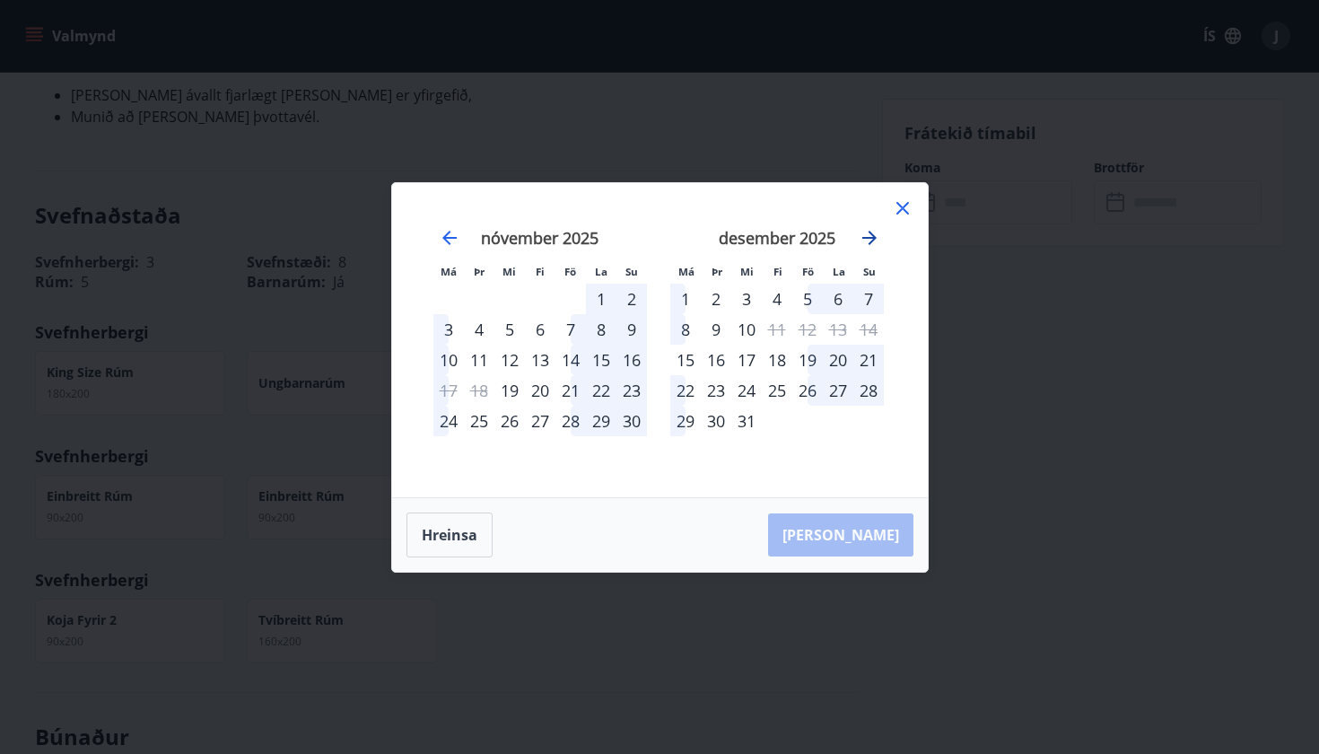
click at [874, 237] on icon "Move forward to switch to the next month." at bounding box center [869, 238] width 14 height 14
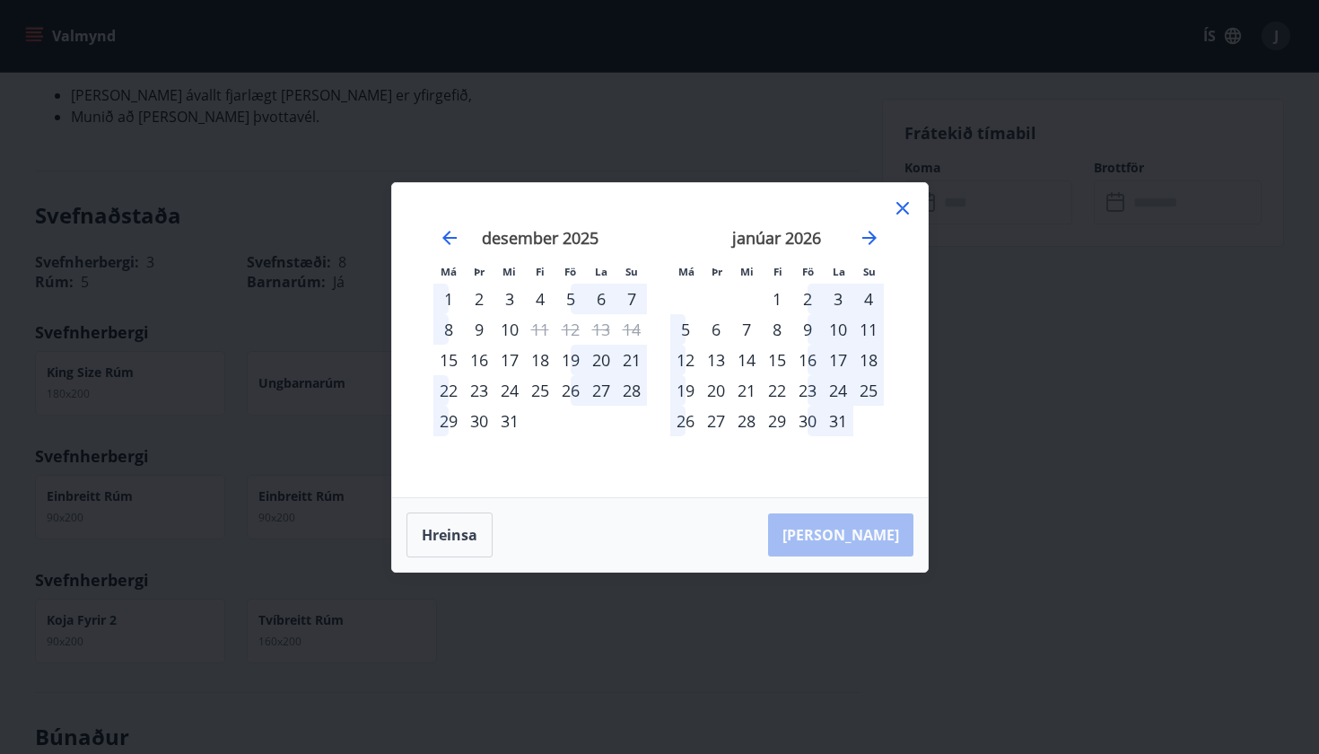
click at [807, 298] on div "2" at bounding box center [807, 299] width 31 height 31
click at [686, 329] on div "5" at bounding box center [685, 329] width 31 height 31
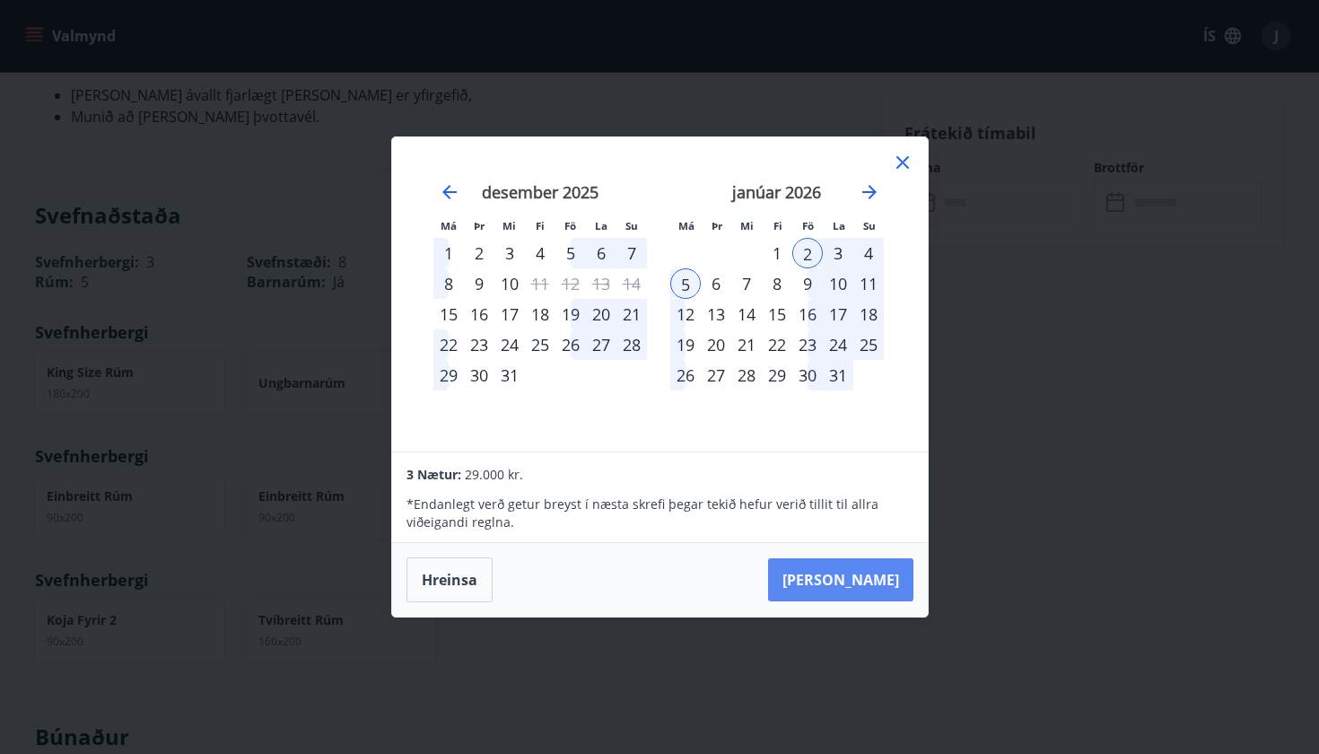
click at [879, 581] on button "[PERSON_NAME]" at bounding box center [840, 579] width 145 height 43
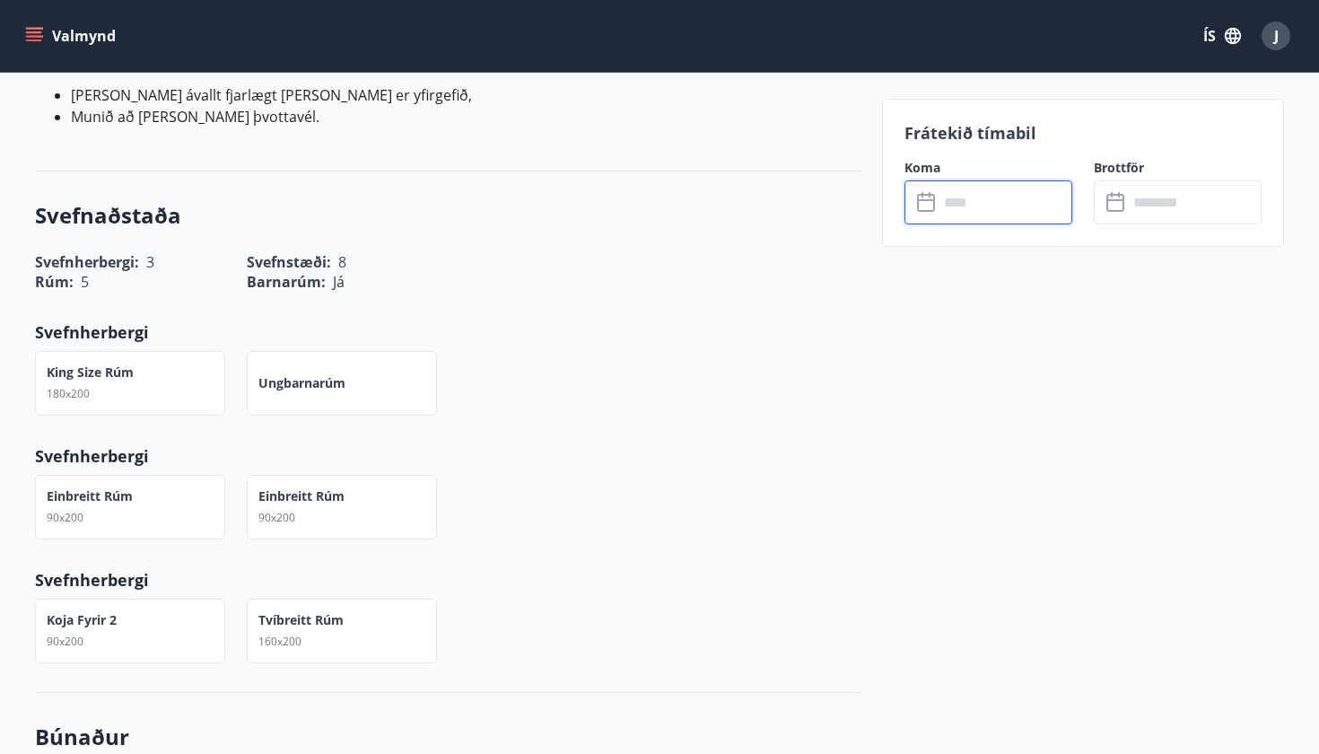
type input "******"
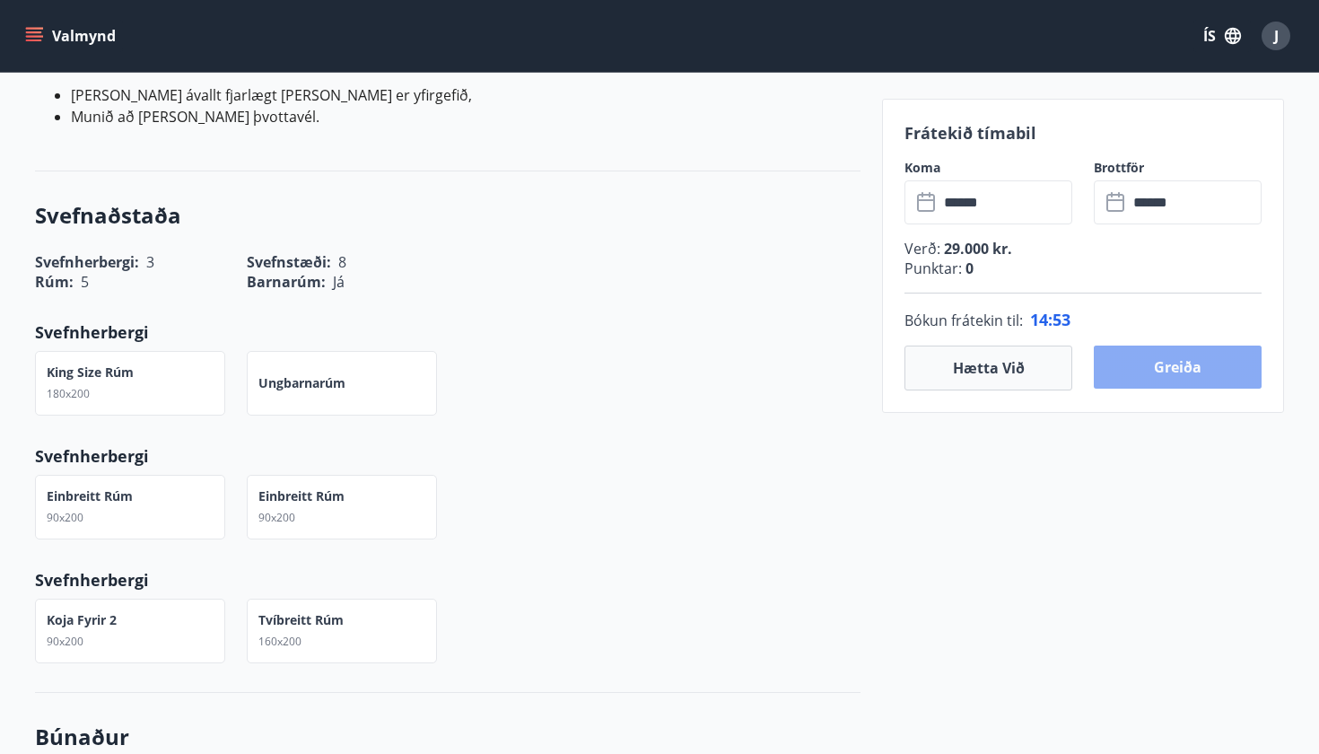
click at [1172, 365] on button "Greiða" at bounding box center [1178, 366] width 168 height 43
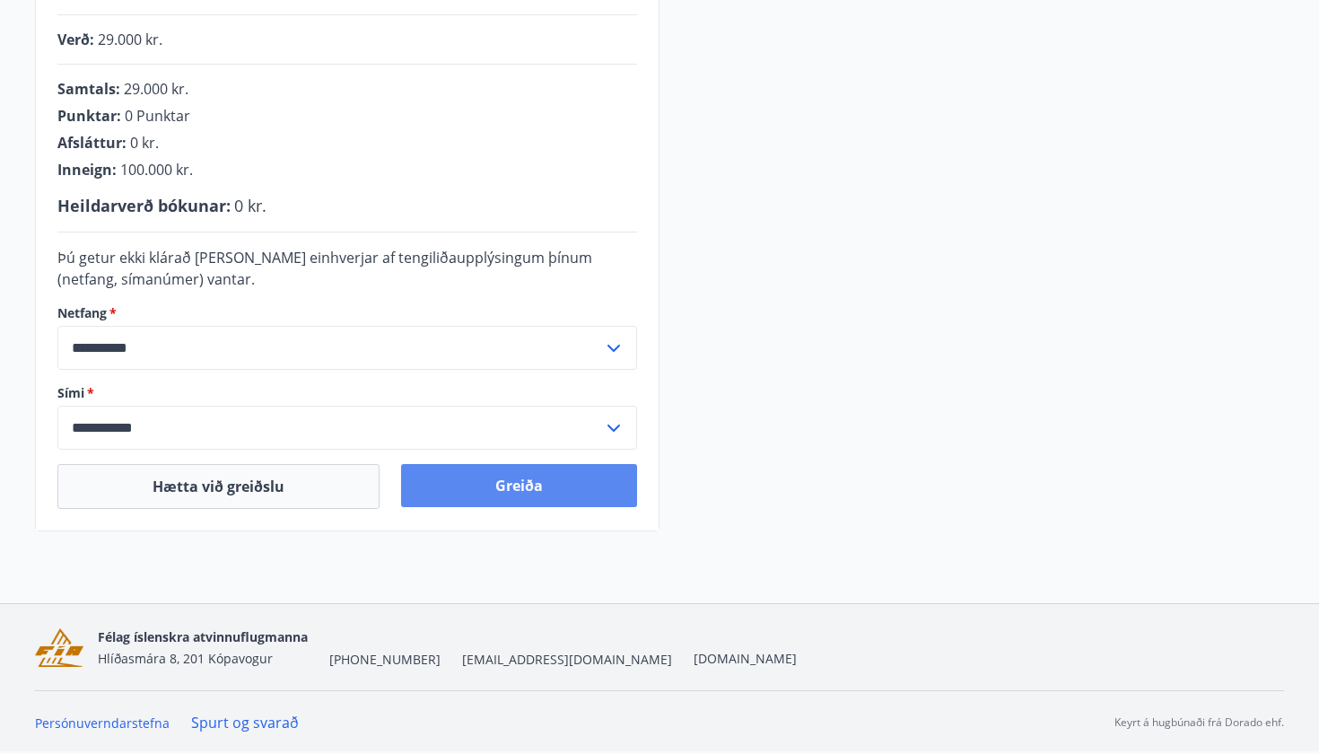
scroll to position [460, 0]
click at [553, 496] on button "Greiða" at bounding box center [519, 485] width 236 height 43
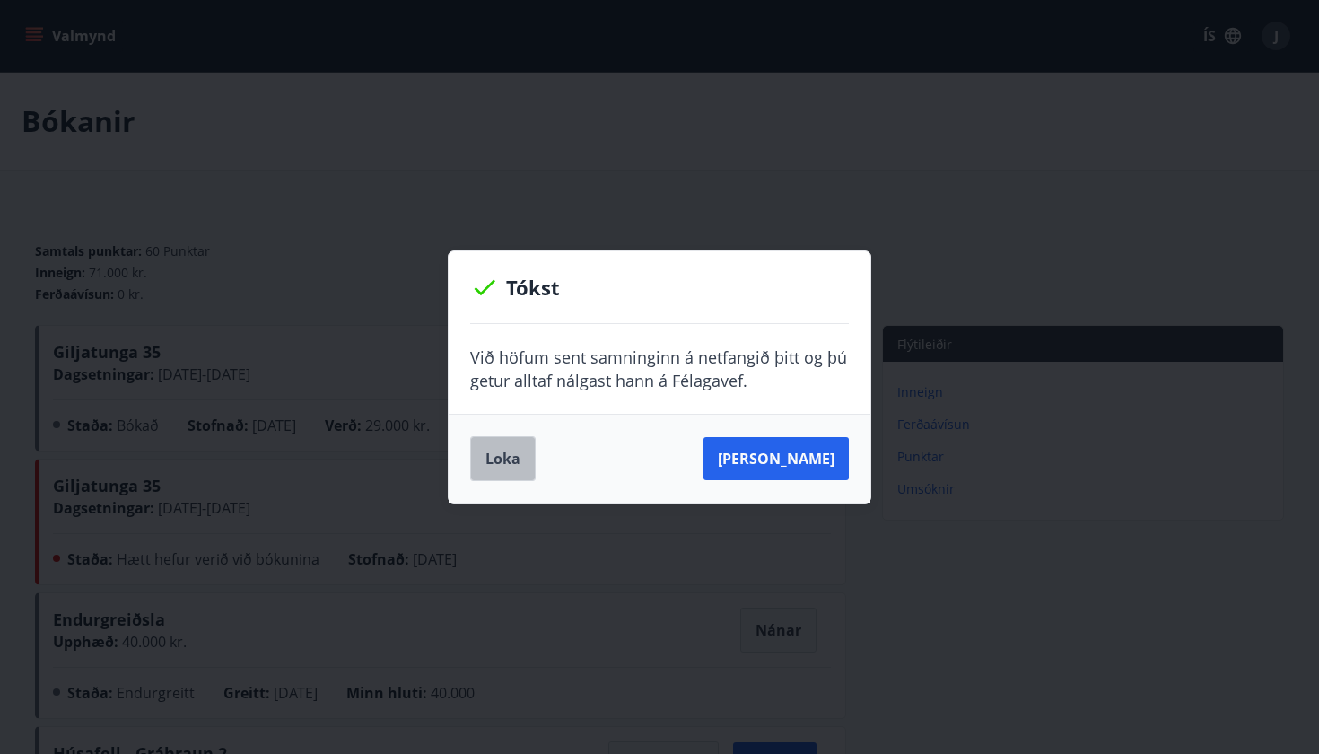
click at [507, 460] on button "Loka" at bounding box center [503, 458] width 66 height 45
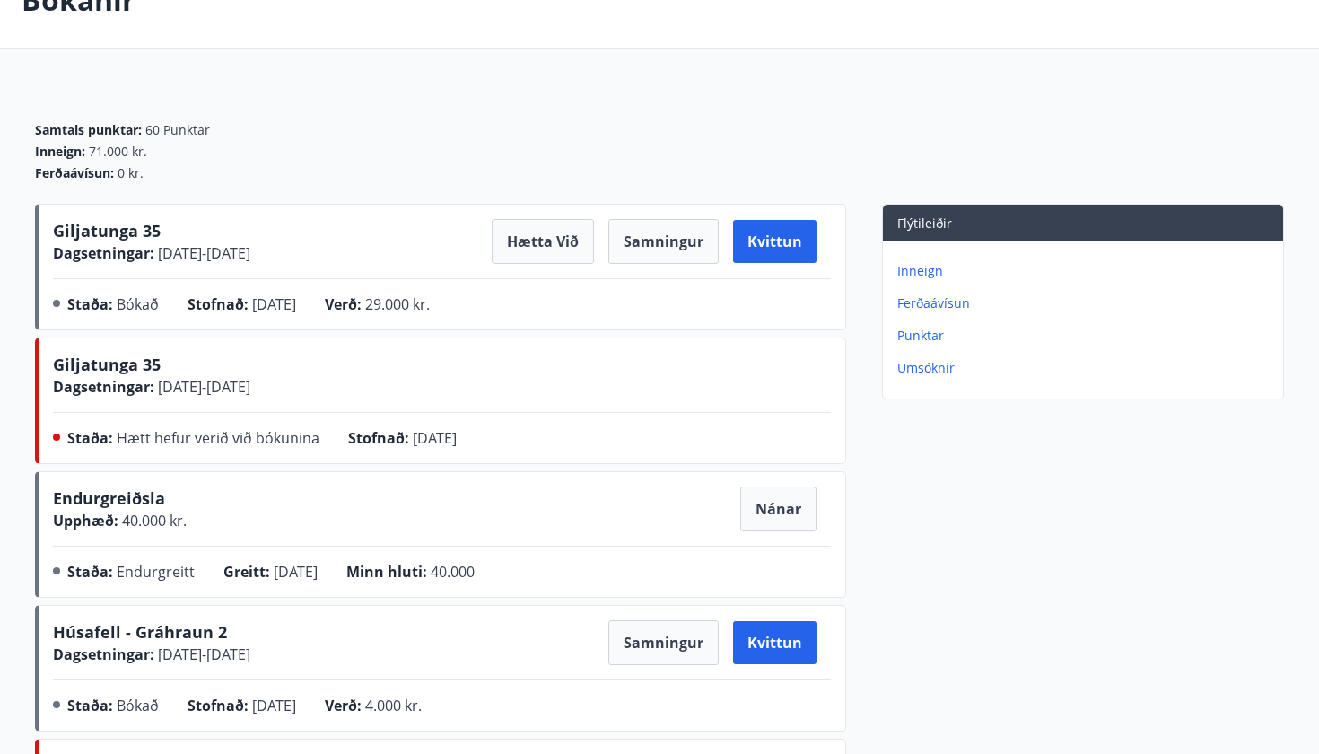
scroll to position [124, 0]
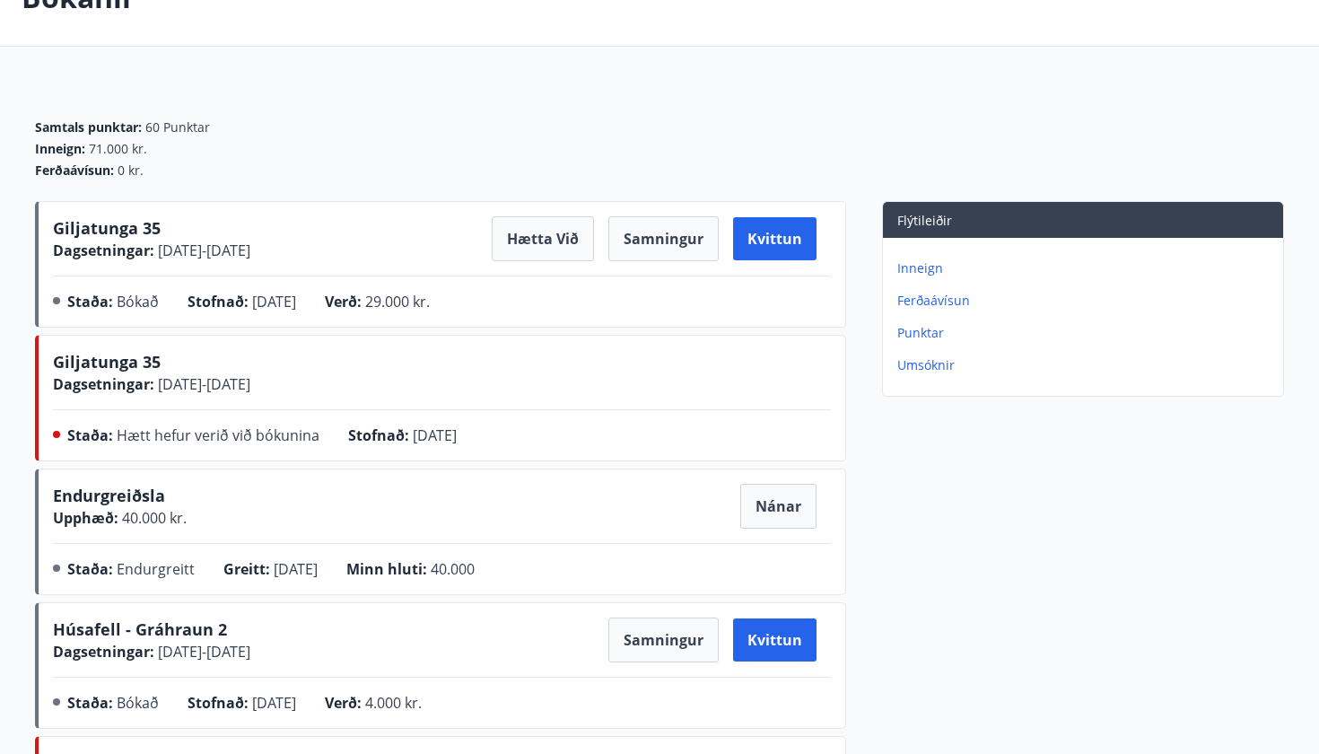
click at [113, 227] on span "Giljatunga 35" at bounding box center [107, 228] width 108 height 22
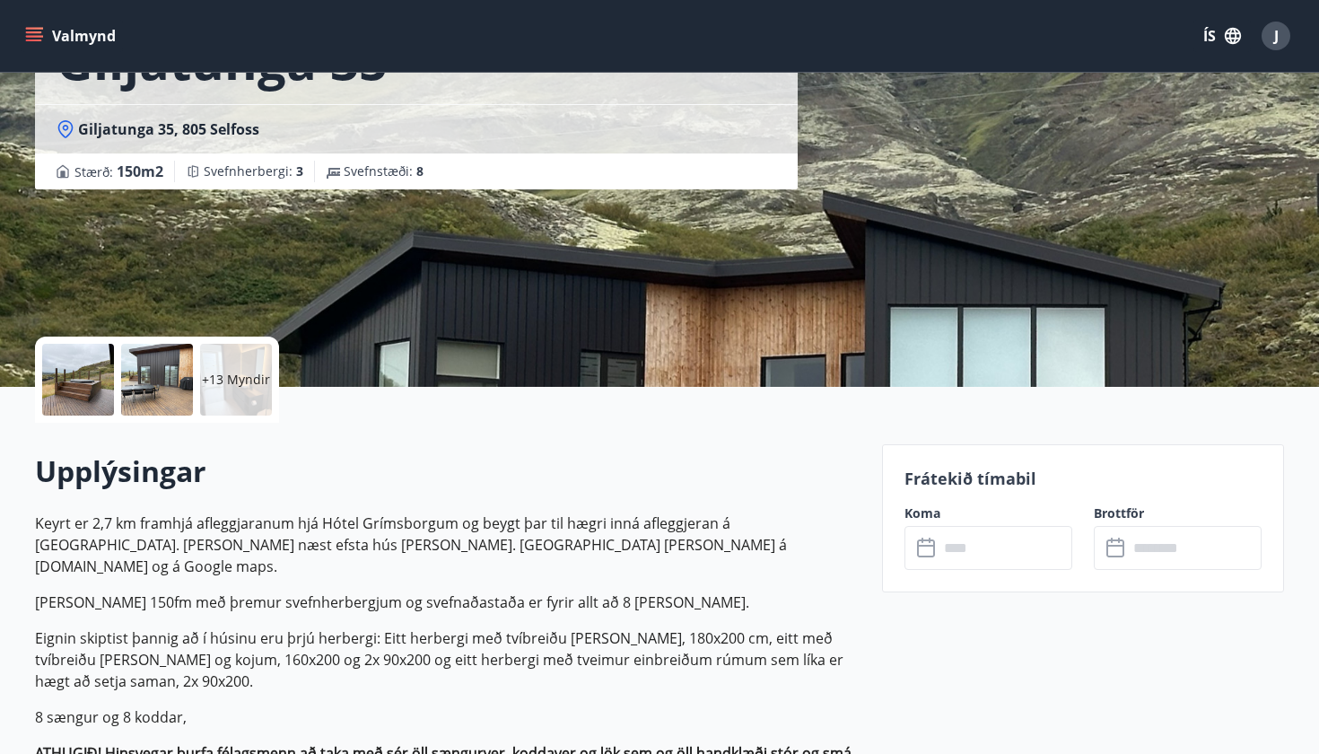
scroll to position [383, 0]
